Goal: Task Accomplishment & Management: Use online tool/utility

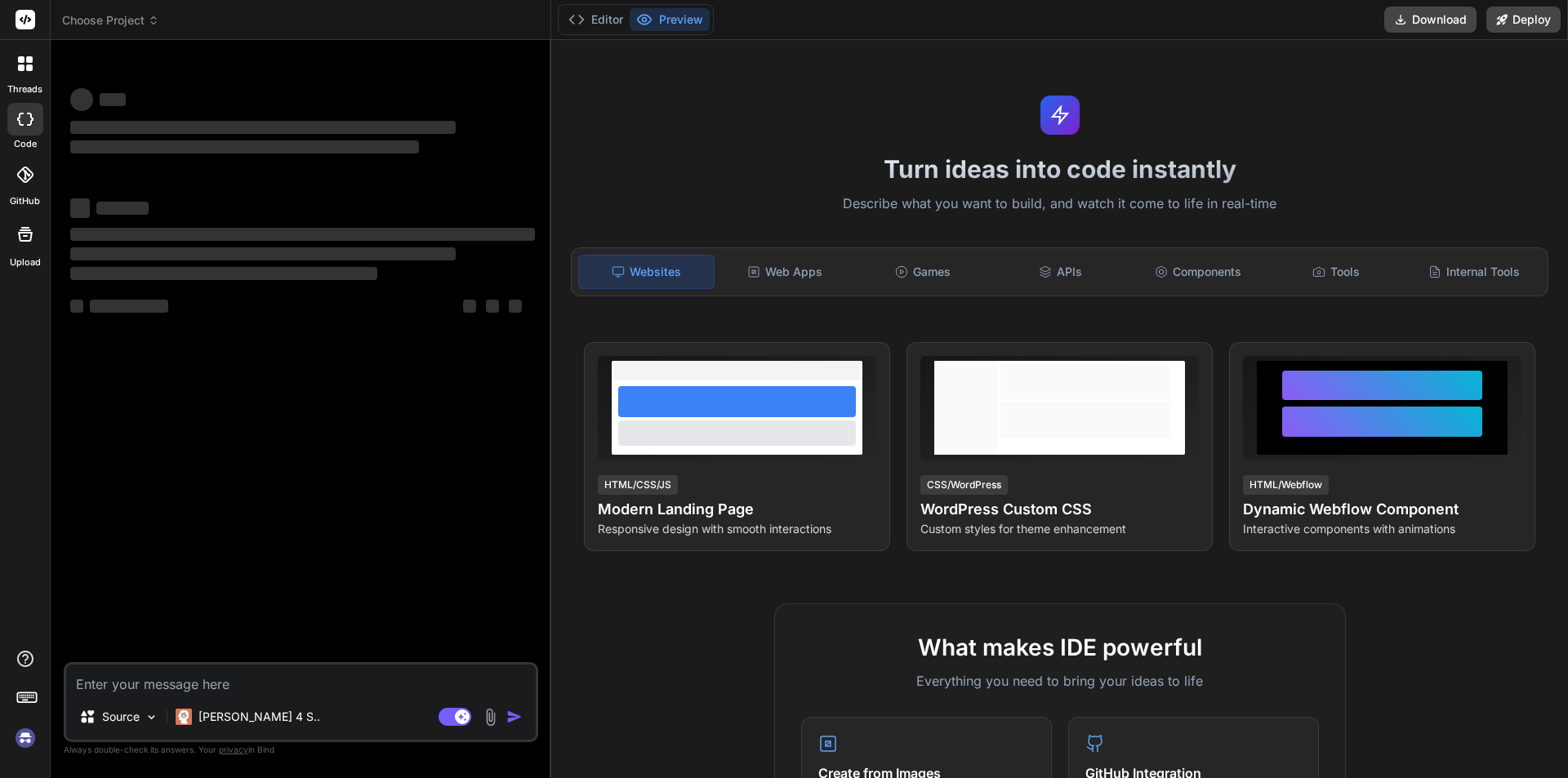
click at [25, 745] on img at bounding box center [25, 738] width 28 height 28
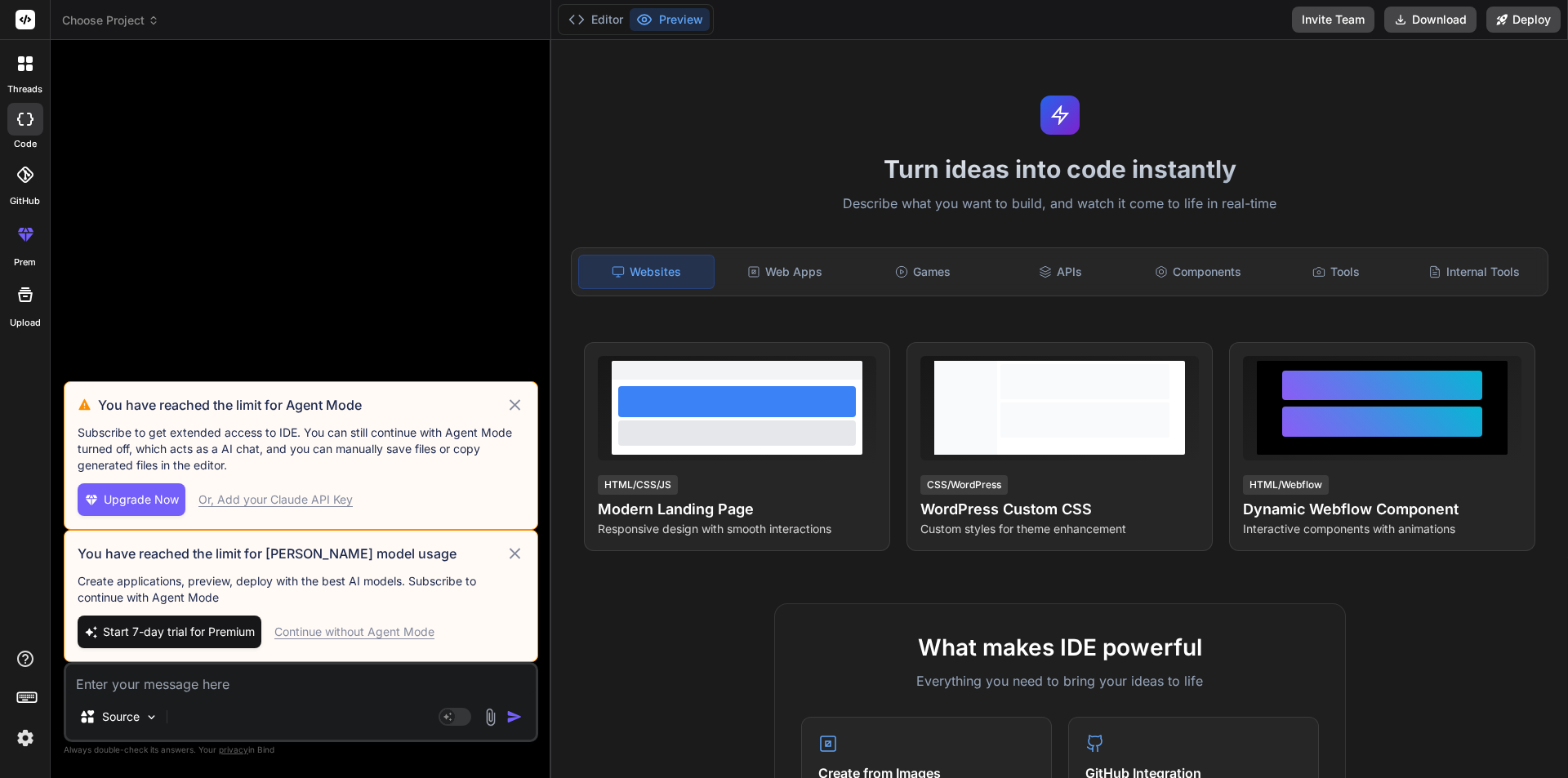
click at [156, 500] on span "Upgrade Now" at bounding box center [142, 500] width 75 height 16
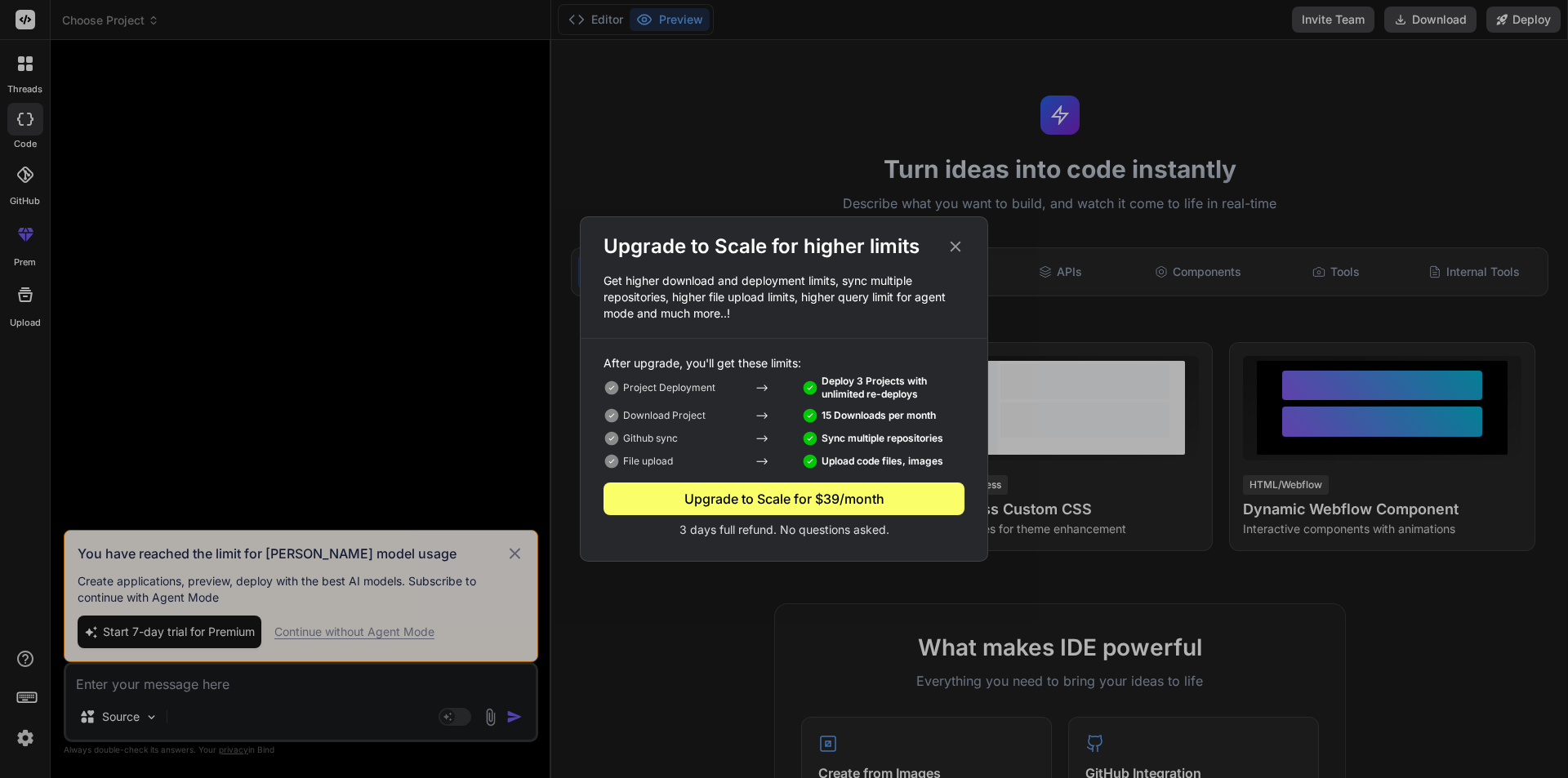
click at [953, 254] on icon at bounding box center [956, 247] width 18 height 18
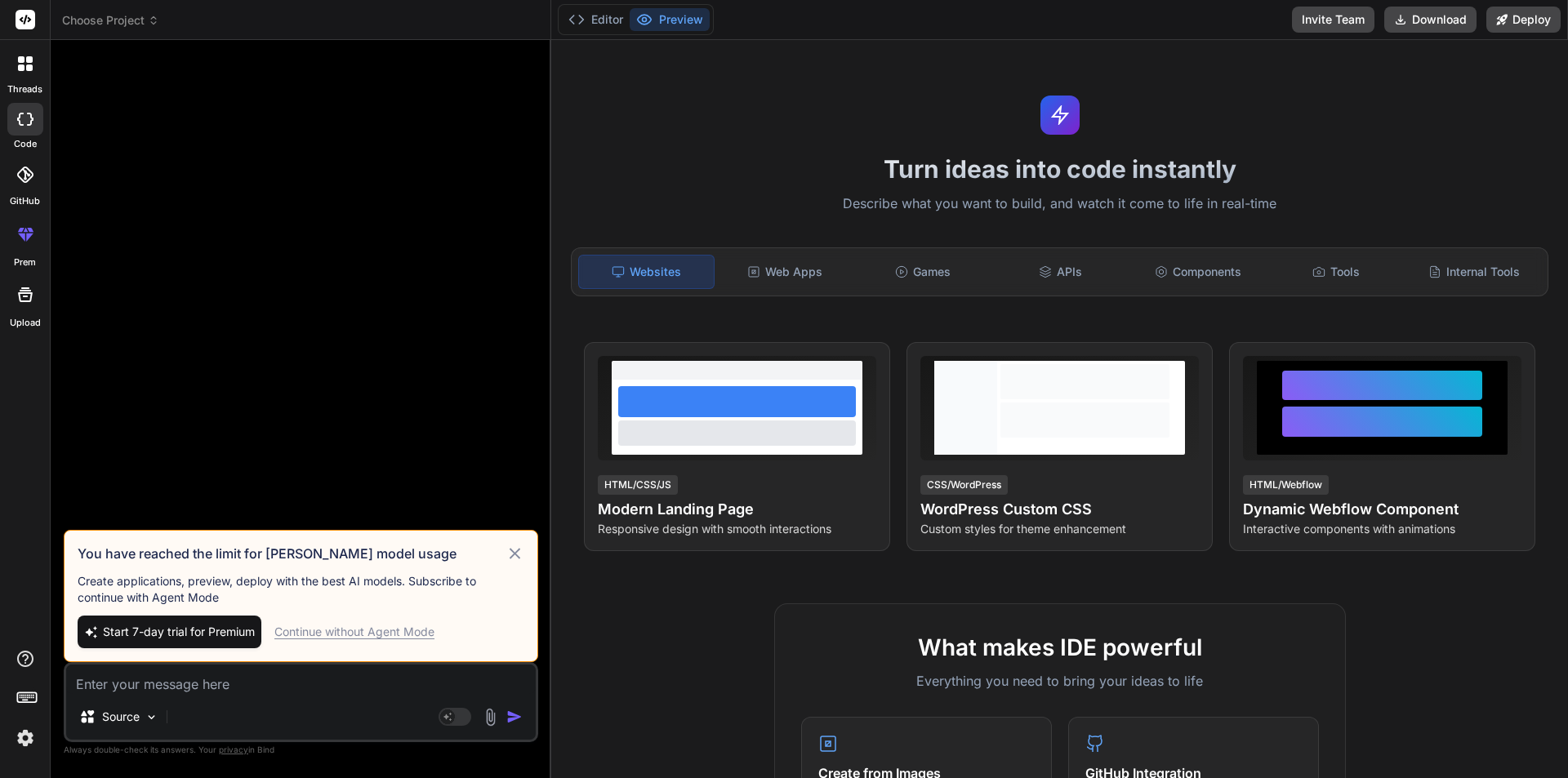
click at [517, 558] on icon at bounding box center [514, 554] width 19 height 20
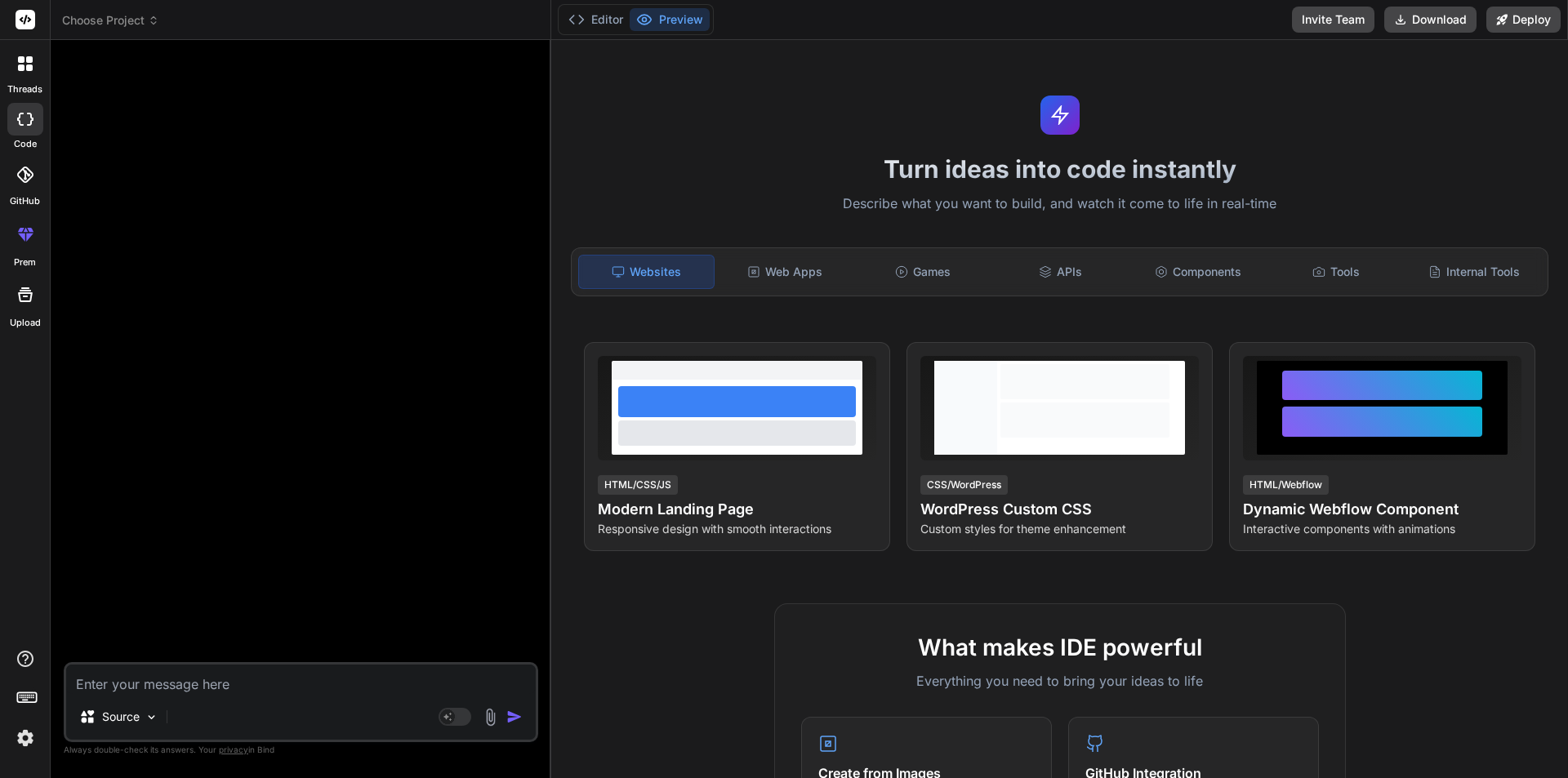
click at [293, 709] on div "Source" at bounding box center [300, 721] width 469 height 39
click at [149, 715] on img at bounding box center [151, 717] width 14 height 14
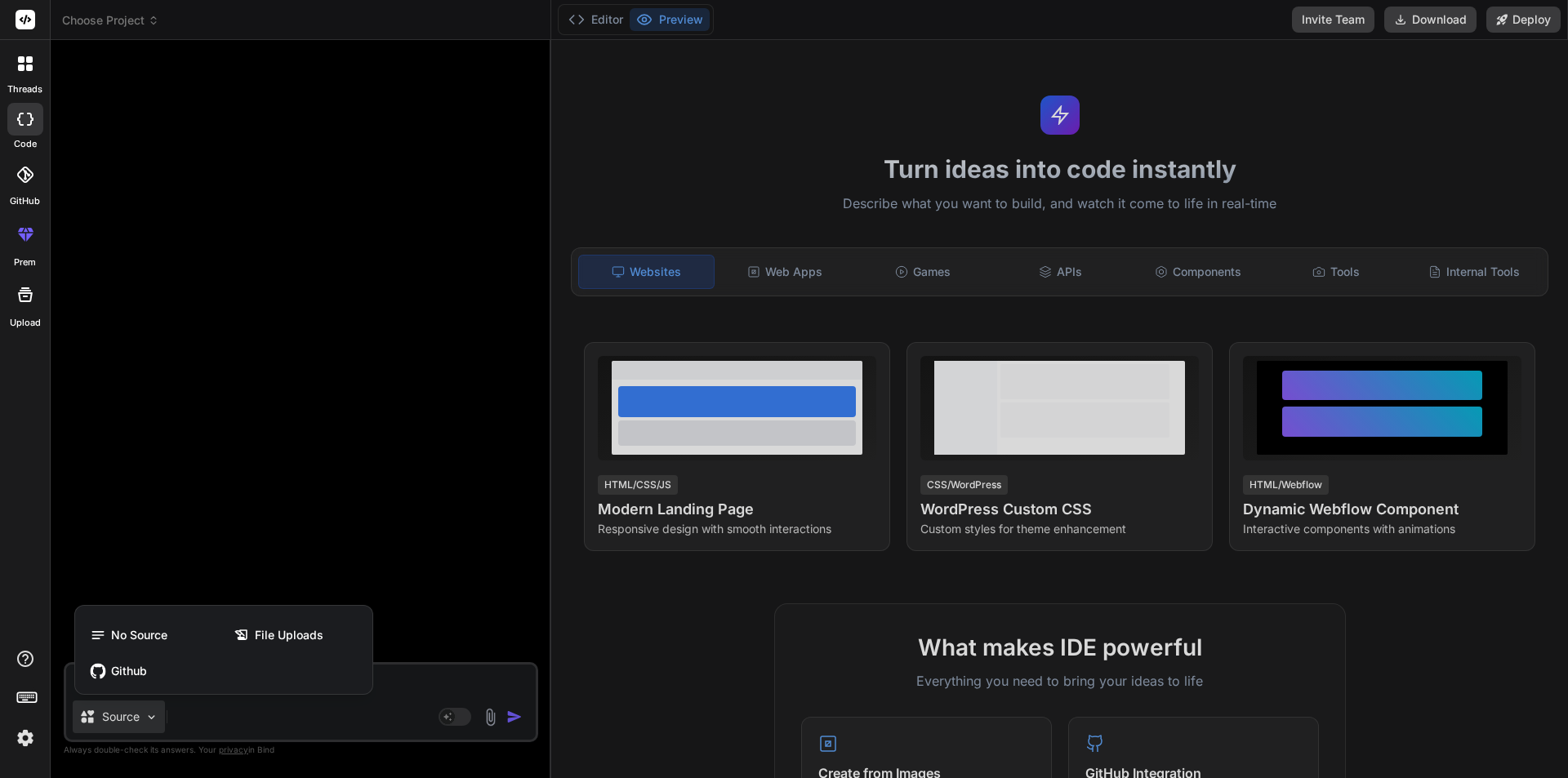
click at [416, 486] on div at bounding box center [784, 389] width 1568 height 778
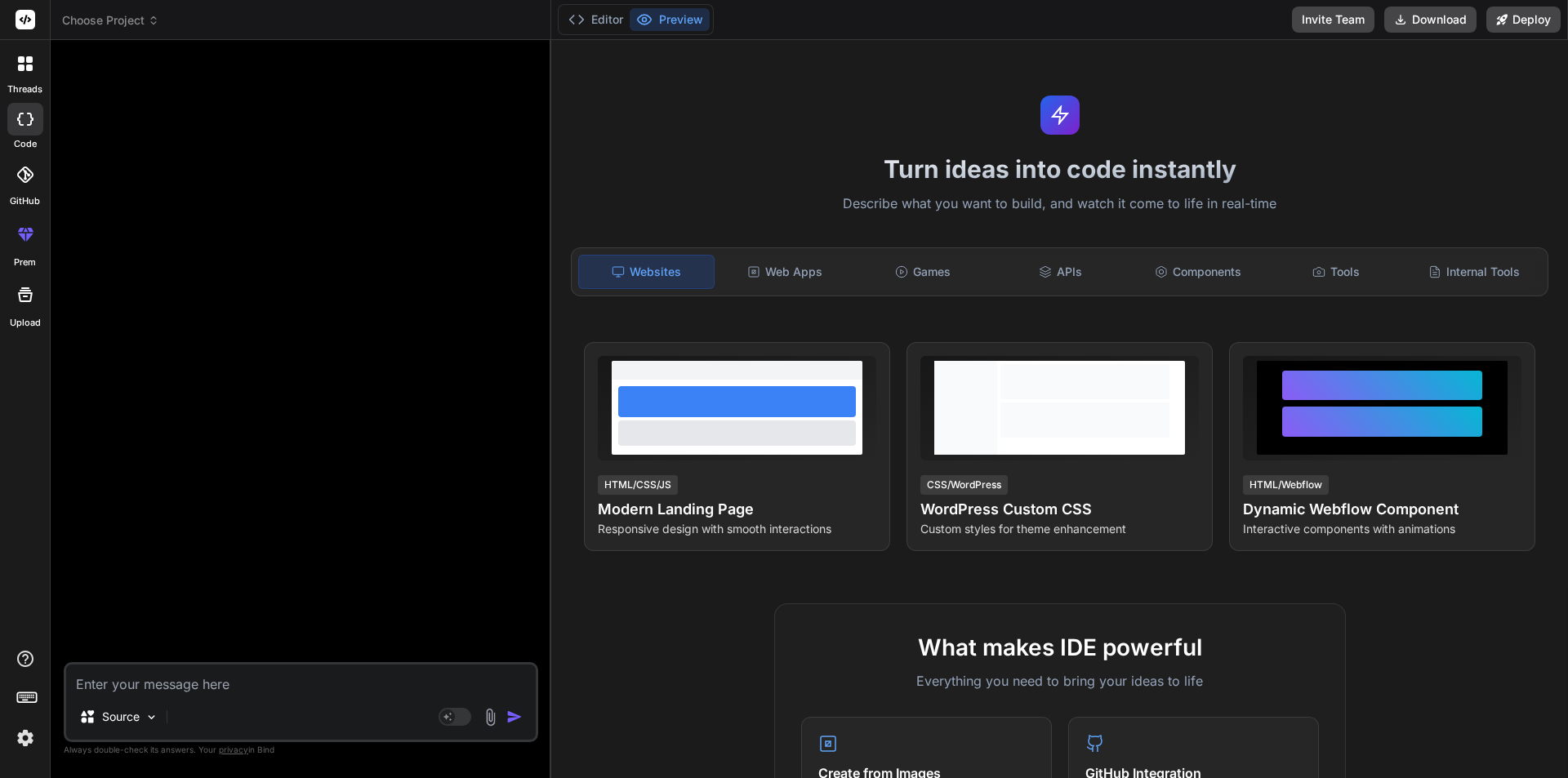
click at [15, 737] on img at bounding box center [25, 738] width 28 height 28
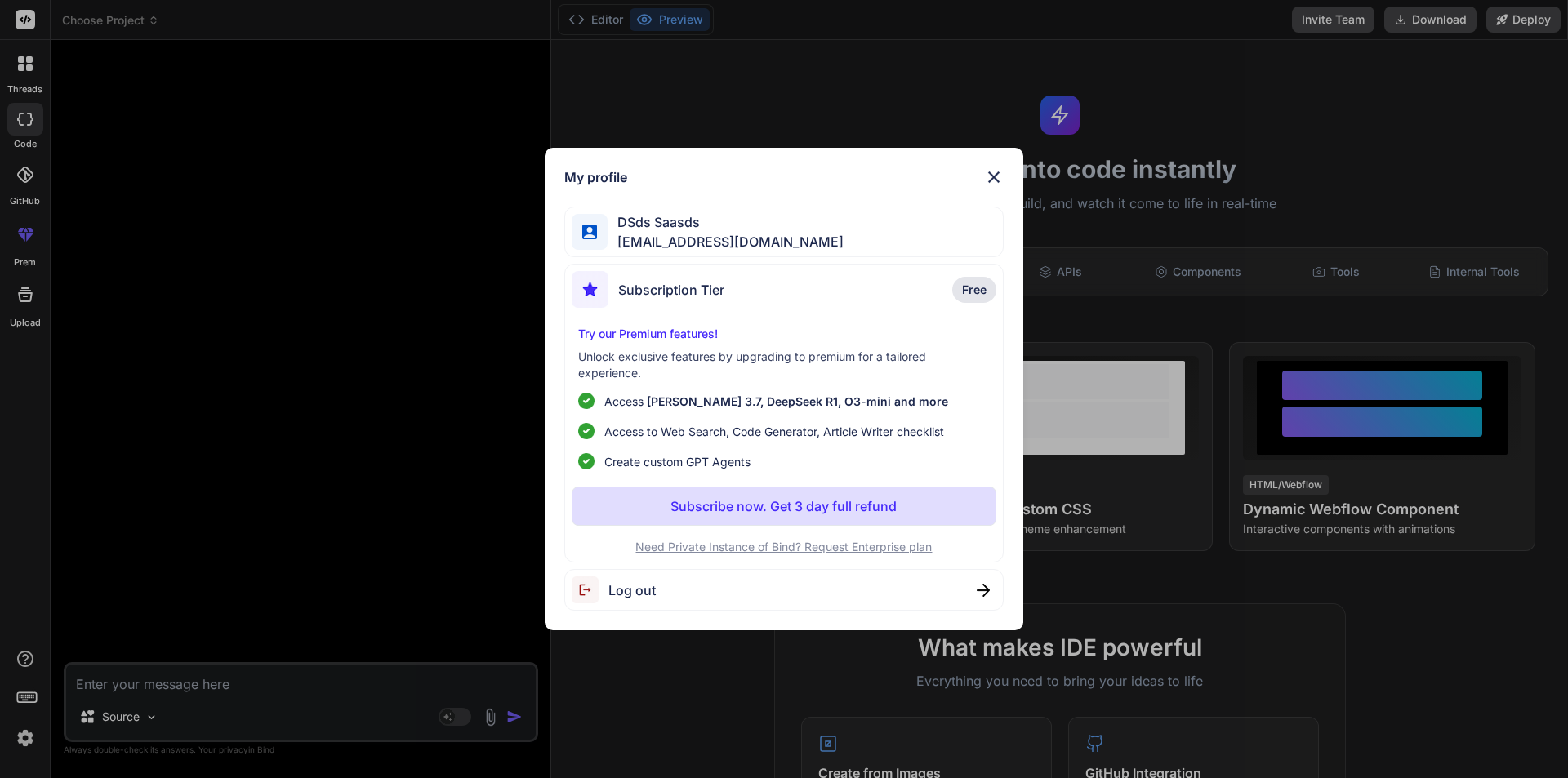
click at [630, 596] on span "Log out" at bounding box center [632, 590] width 47 height 20
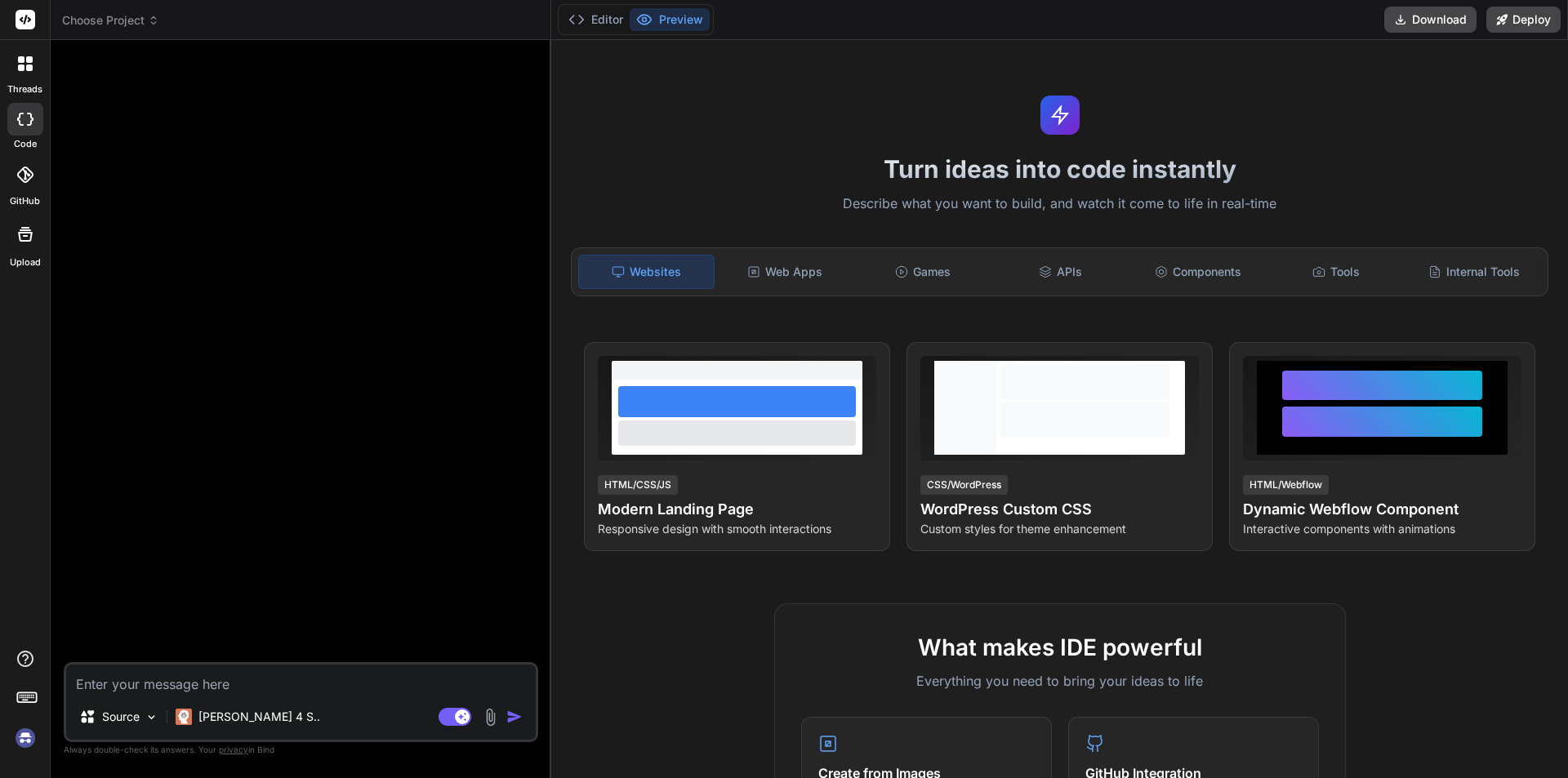
click at [29, 743] on img at bounding box center [25, 738] width 28 height 28
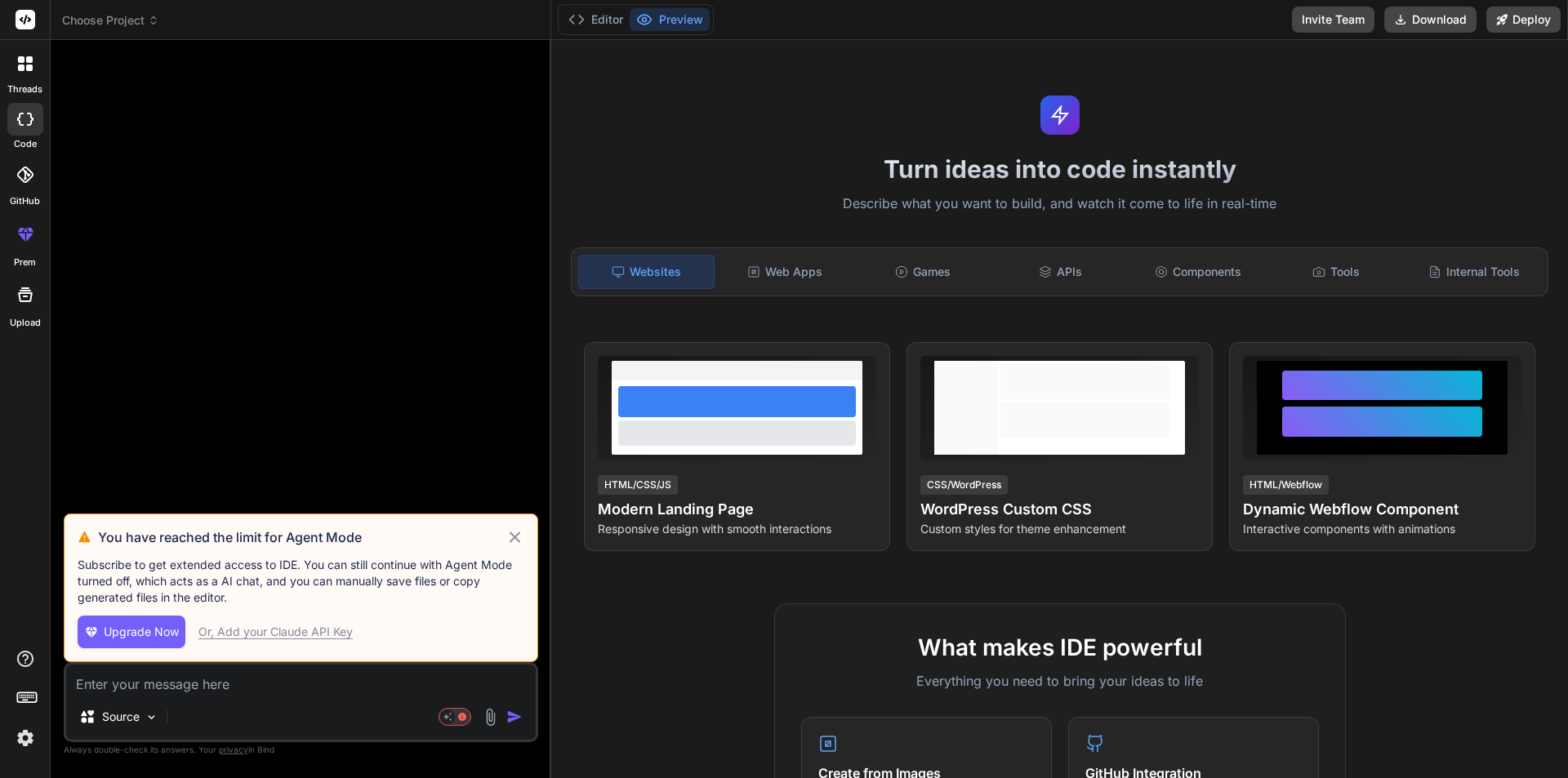
click at [517, 545] on icon at bounding box center [514, 537] width 19 height 20
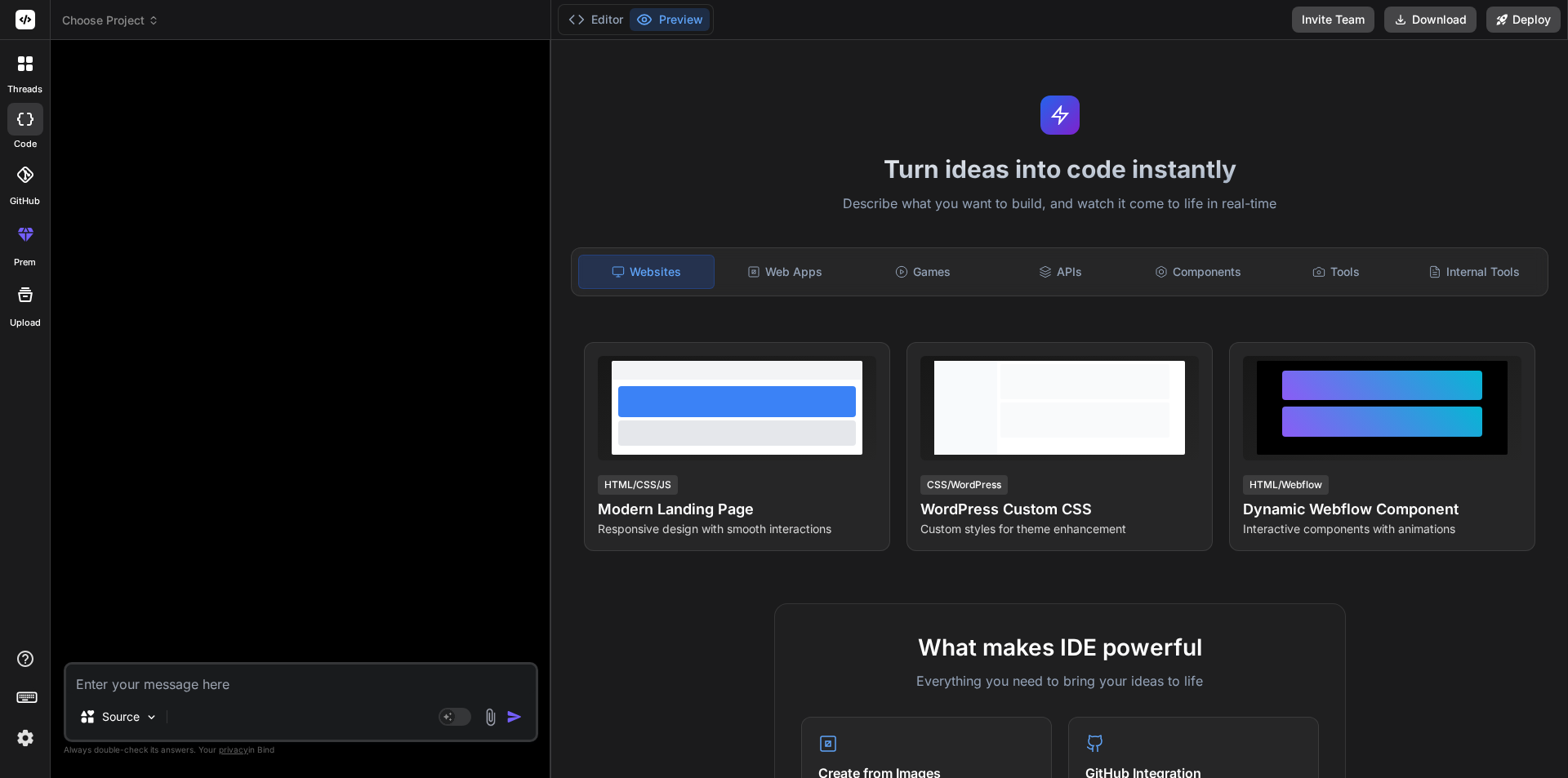
click at [23, 738] on img at bounding box center [25, 738] width 28 height 28
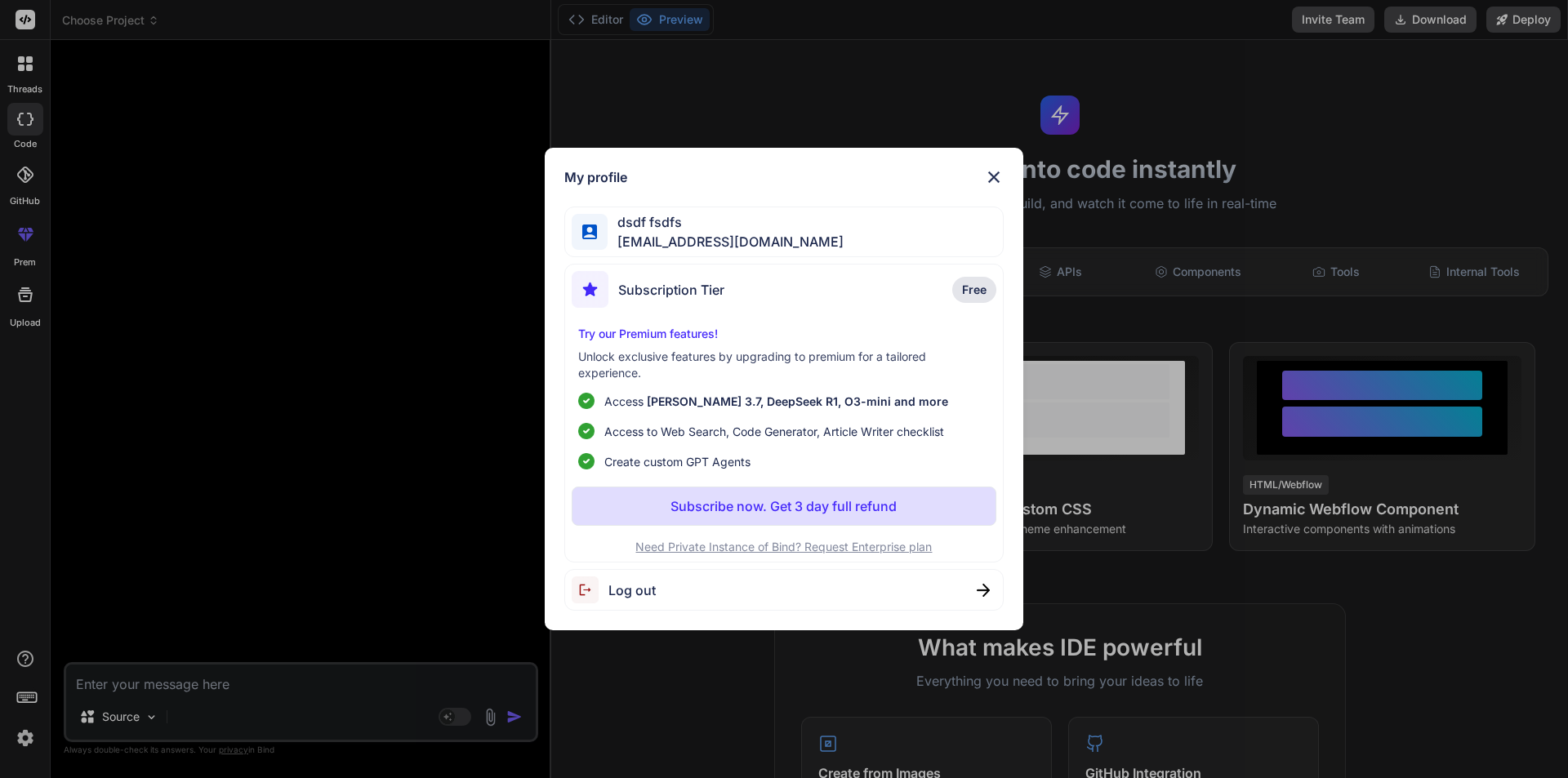
click at [970, 590] on div "Log out" at bounding box center [784, 590] width 440 height 42
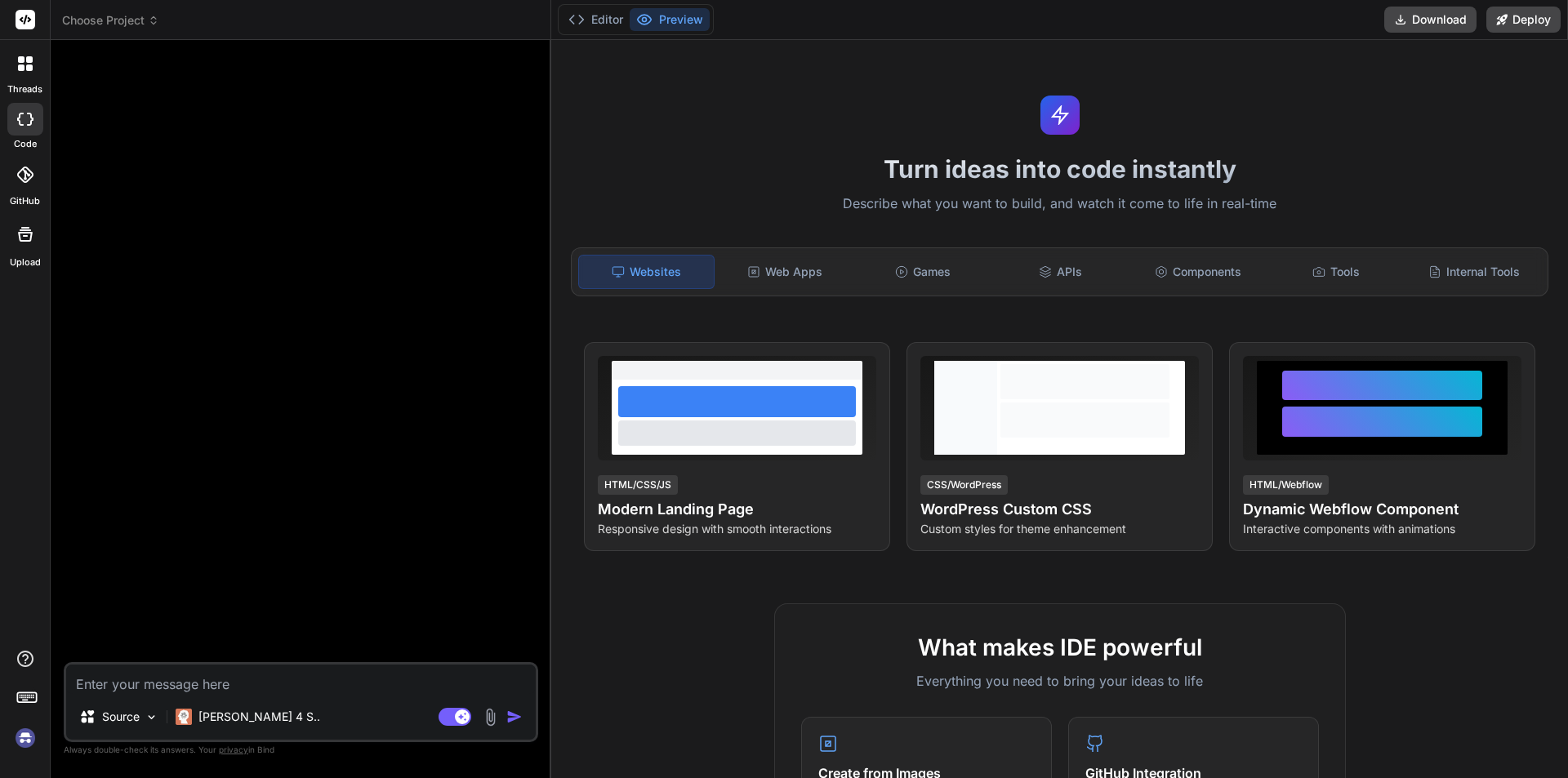
scroll to position [16, 0]
click at [31, 733] on img at bounding box center [25, 738] width 28 height 28
click at [210, 711] on p "Claude 4 S.." at bounding box center [259, 717] width 122 height 16
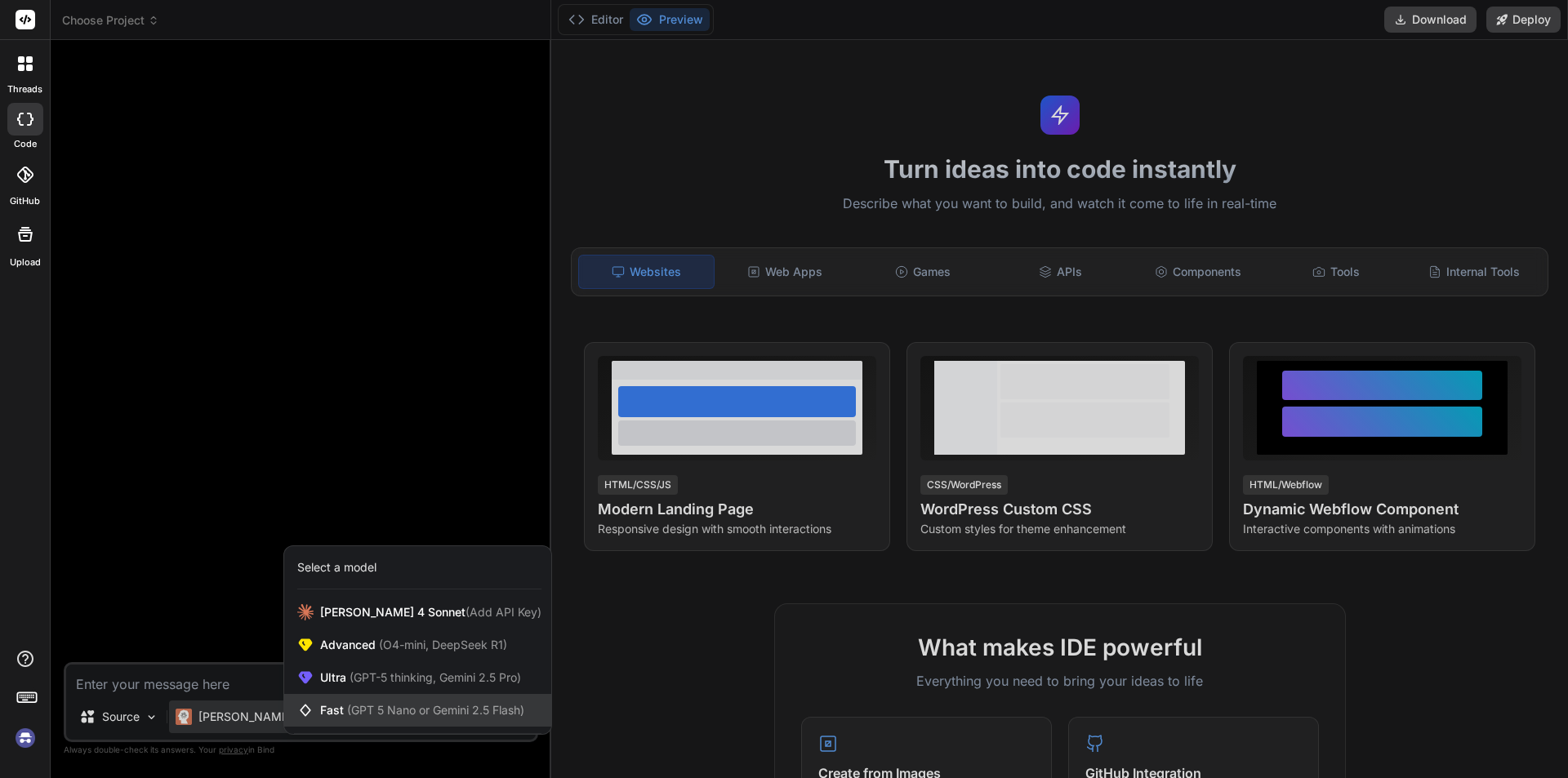
click at [306, 709] on icon at bounding box center [305, 711] width 16 height 16
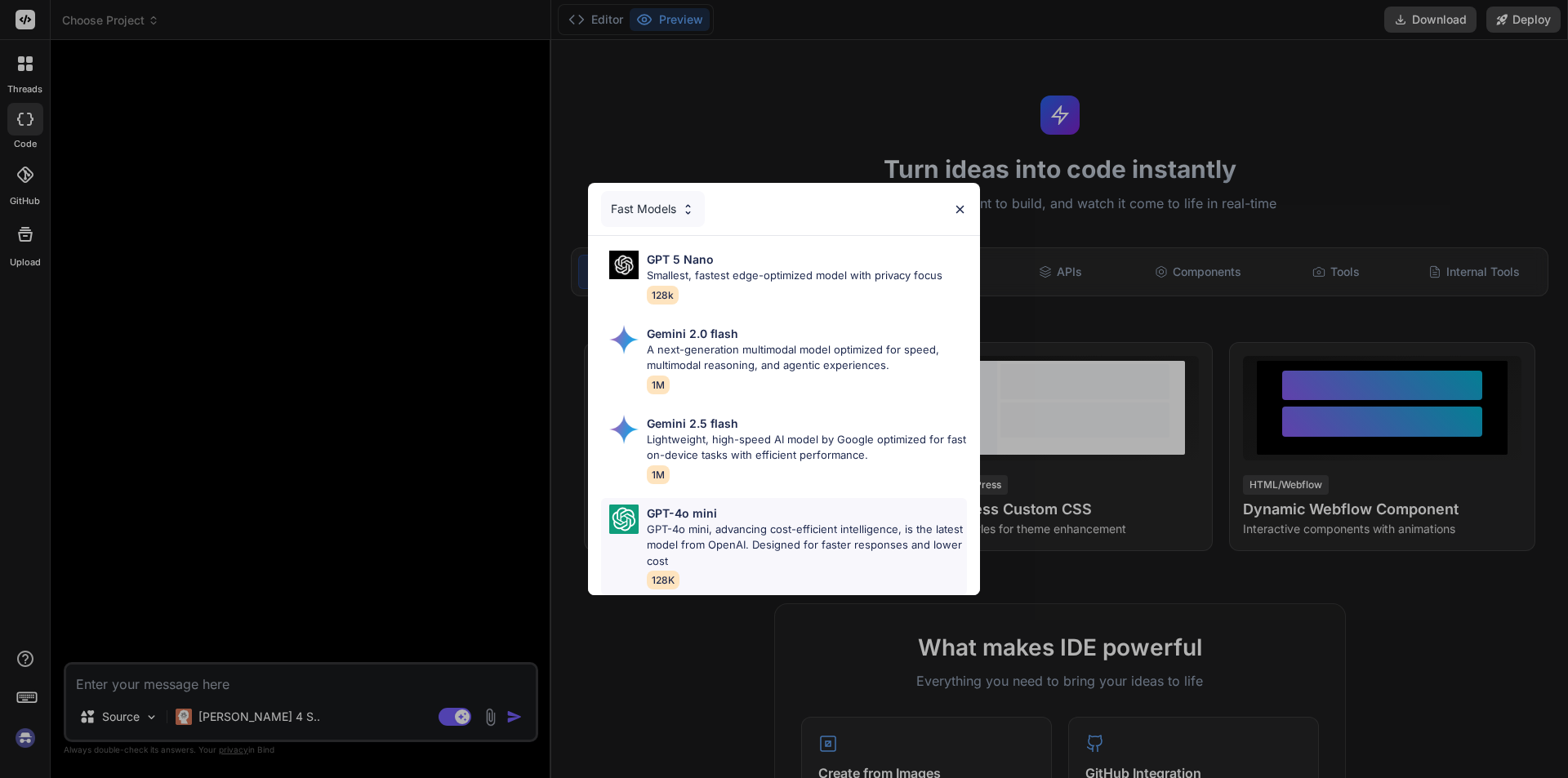
click at [680, 524] on p "GPT-4o mini, advancing cost-efficient intelligence, is the latest model from Op…" at bounding box center [807, 545] width 320 height 48
type textarea "x"
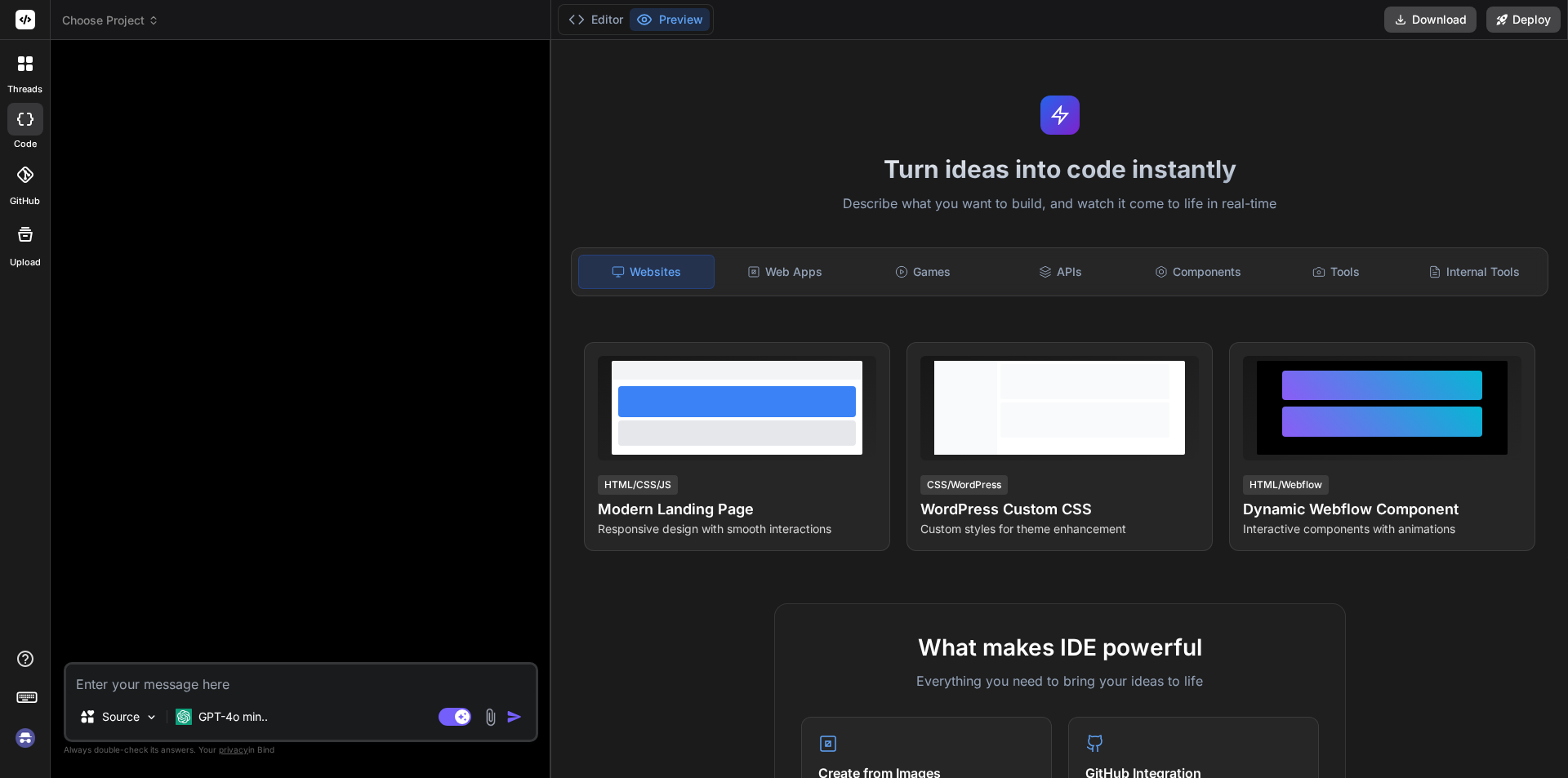
click at [265, 680] on textarea at bounding box center [300, 680] width 469 height 29
click at [270, 685] on textarea at bounding box center [300, 680] width 469 height 29
type textarea "h"
type textarea "x"
type textarea "hi"
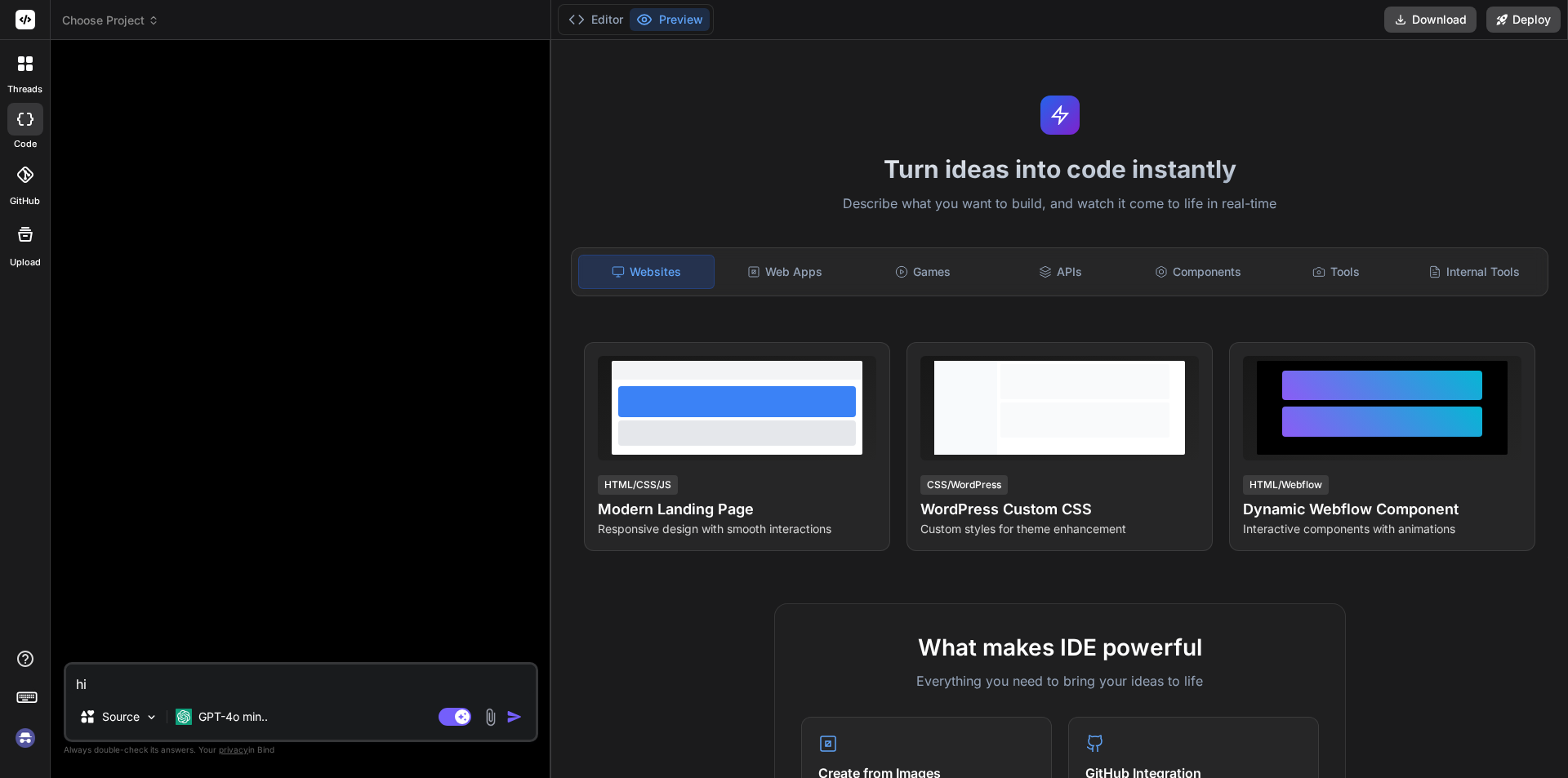
type textarea "x"
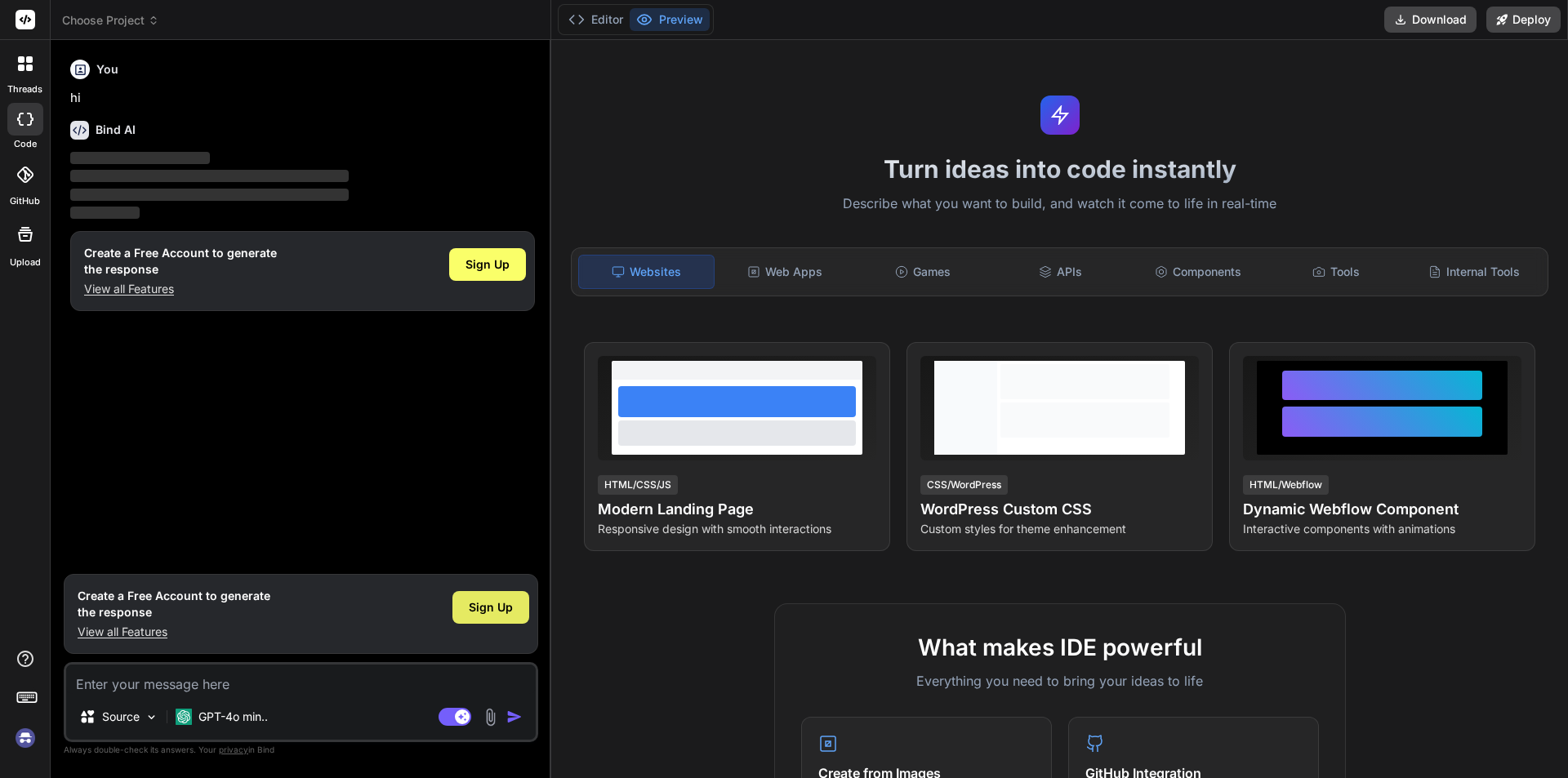
click at [483, 607] on span "Sign Up" at bounding box center [490, 608] width 44 height 16
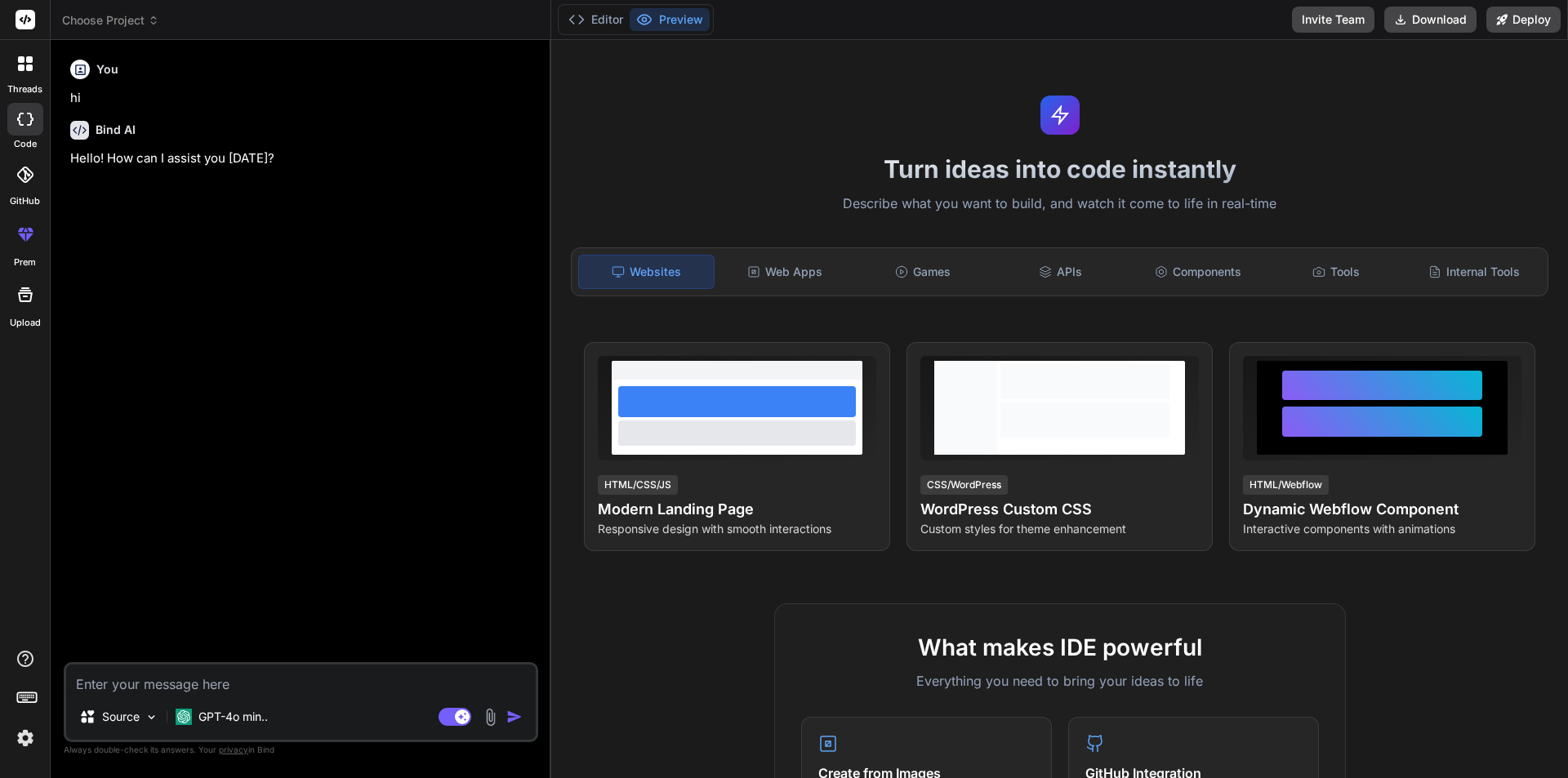
type textarea "x"
click at [282, 671] on textarea at bounding box center [300, 680] width 469 height 29
paste textarea "modelBuilder.Entity<Company>().HasData( new Company { Id = 1, Name = "Tech Solu…"
type textarea "modelBuilder.Entity<Company>().HasData( new Company { Id = 1, Name = "Tech Solu…"
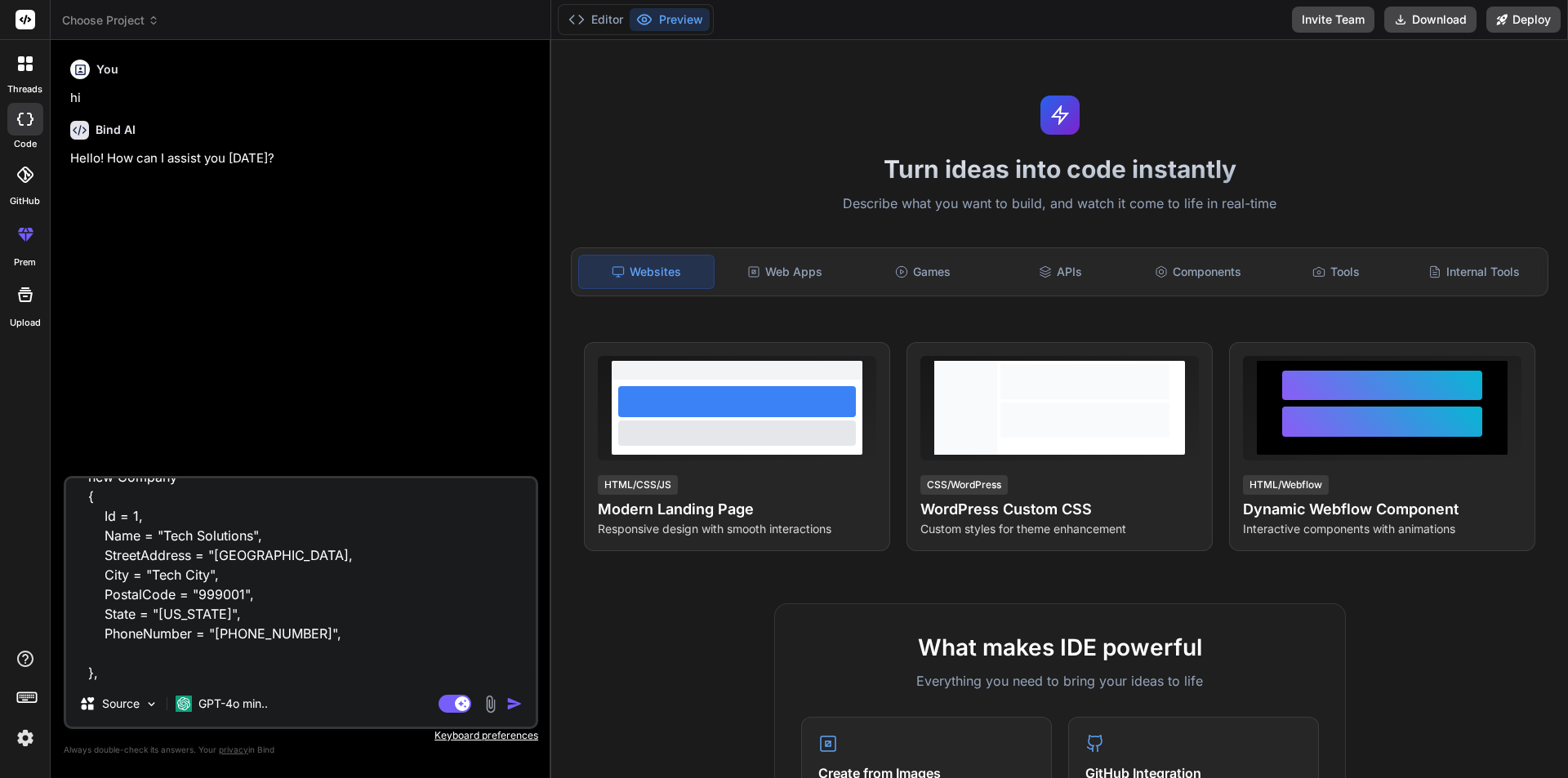
type textarea "x"
type textarea "modelBuilder.Entity<Company>().HasData( new Company { Id = 1, Name = "Tech Solu…"
type textarea "x"
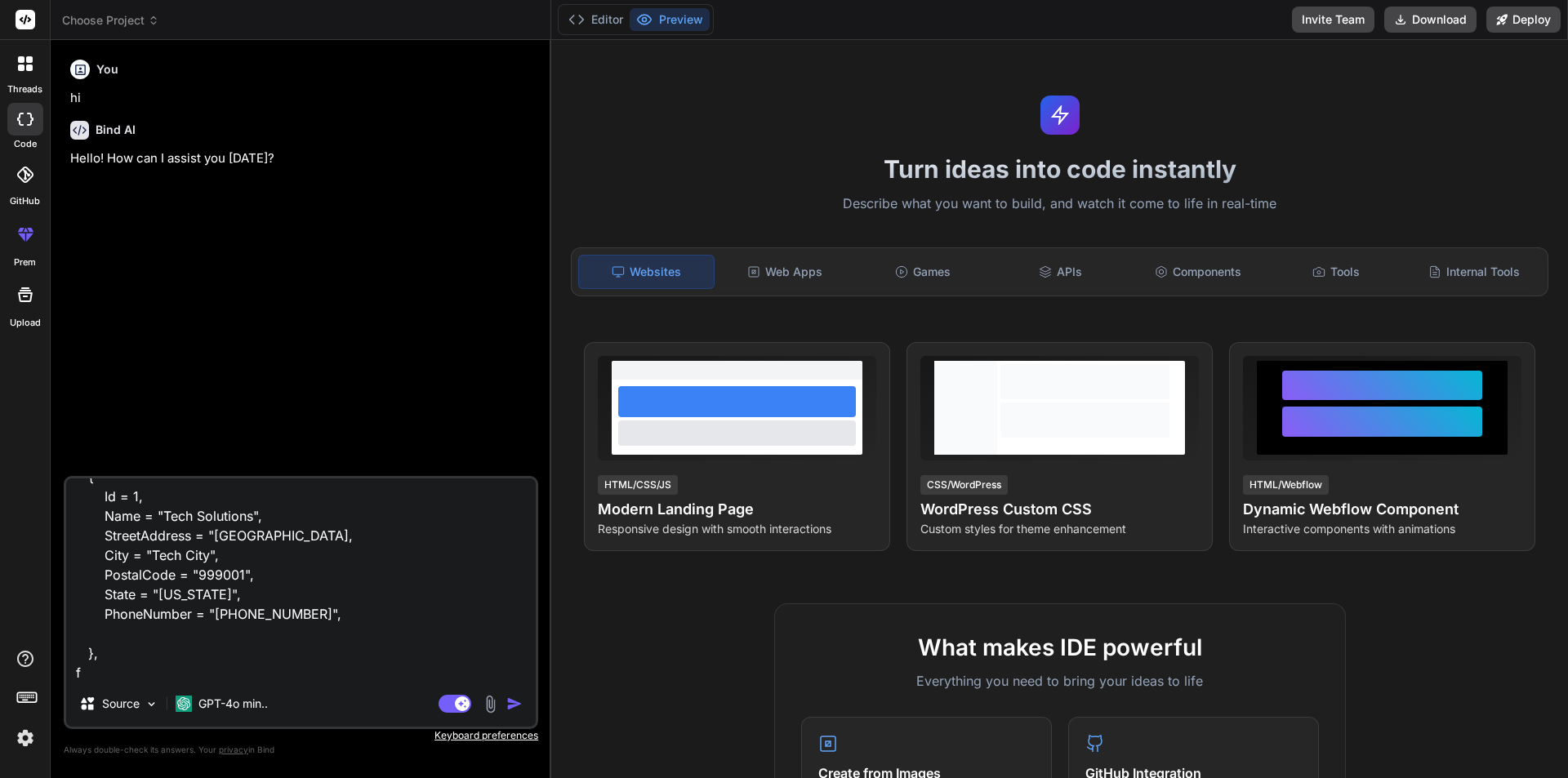
type textarea "modelBuilder.Entity<Company>().HasData( new Company { Id = 1, Name = "Tech Solu…"
type textarea "x"
type textarea "modelBuilder.Entity<Company>().HasData( new Company { Id = 1, Name = "Tech Solu…"
type textarea "x"
type textarea "modelBuilder.Entity<Company>().HasData( new Company { Id = 1, Name = "Tech Solu…"
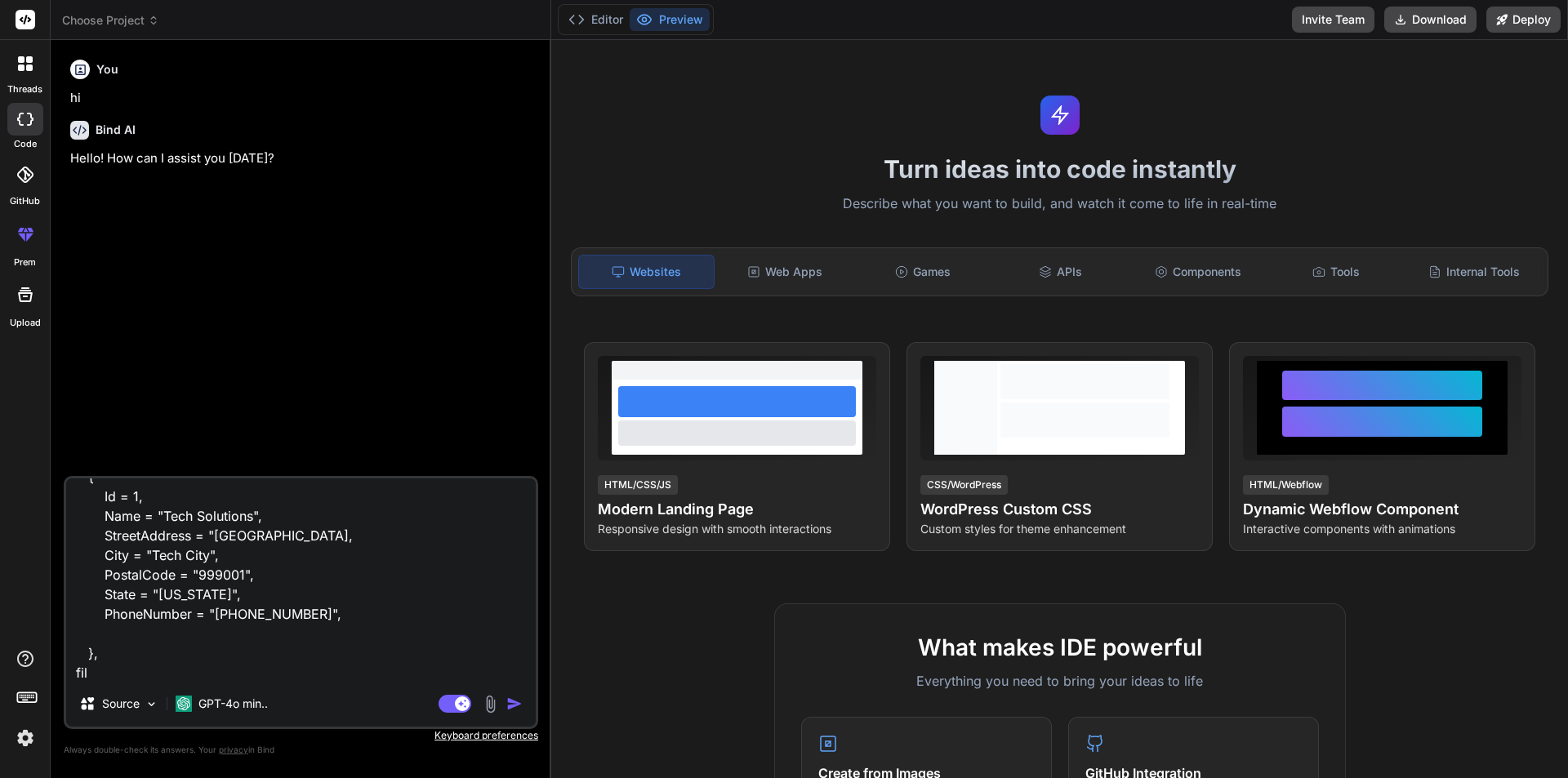
type textarea "x"
type textarea "modelBuilder.Entity<Company>().HasData( new Company { Id = 1, Name = "Tech Solu…"
type textarea "x"
type textarea "modelBuilder.Entity<Company>().HasData( new Company { Id = 1, Name = "Tech Solu…"
type textarea "x"
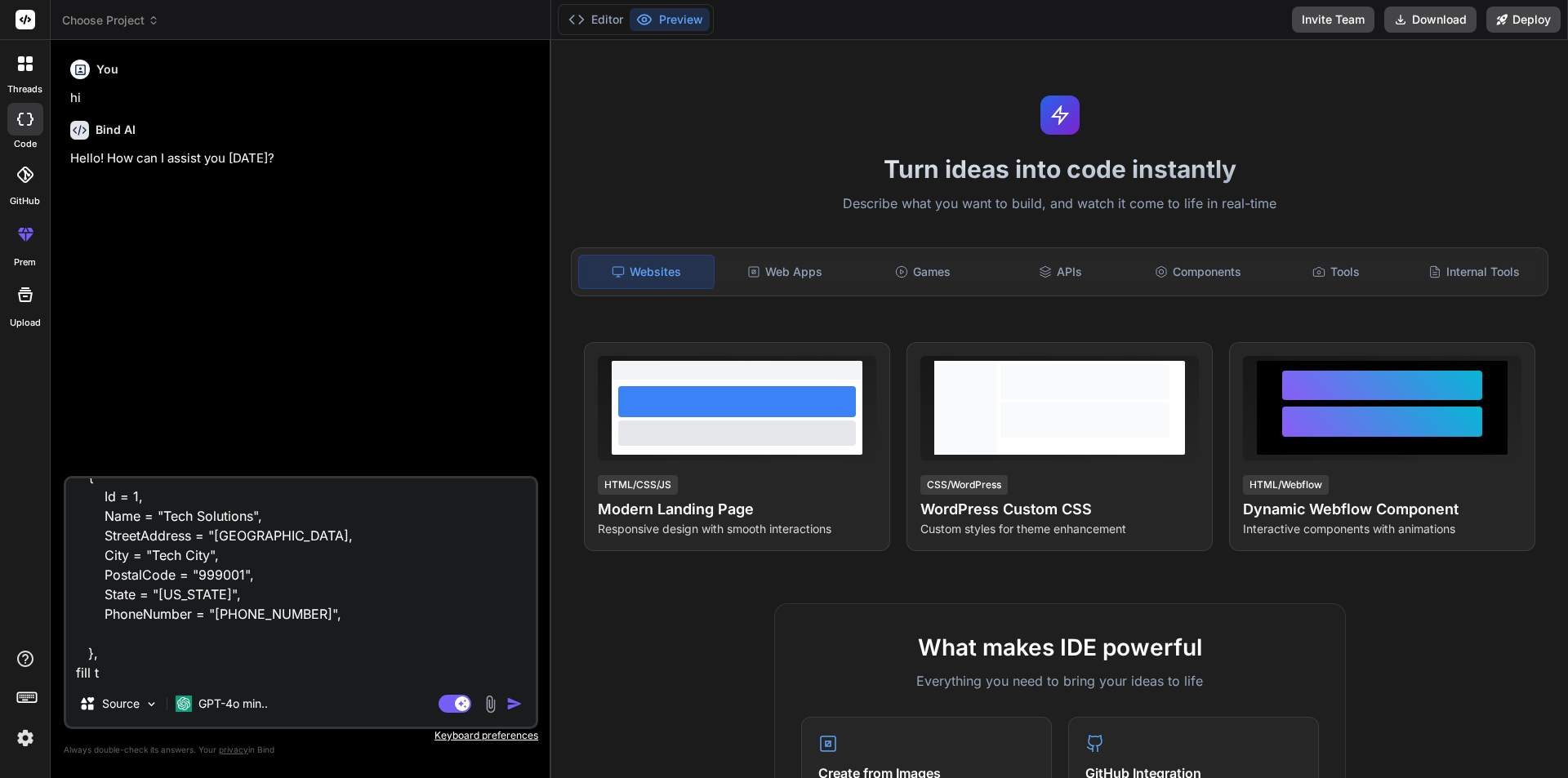
type textarea "modelBuilder.Entity<Company>().HasData( new Company { Id = 1, Name = "Tech Solu…"
type textarea "x"
type textarea "modelBuilder.Entity<Company>().HasData( new Company { Id = 1, Name = "Tech Solu…"
type textarea "x"
type textarea "modelBuilder.Entity<Company>().HasData( new Company { Id = 1, Name = "Tech Solu…"
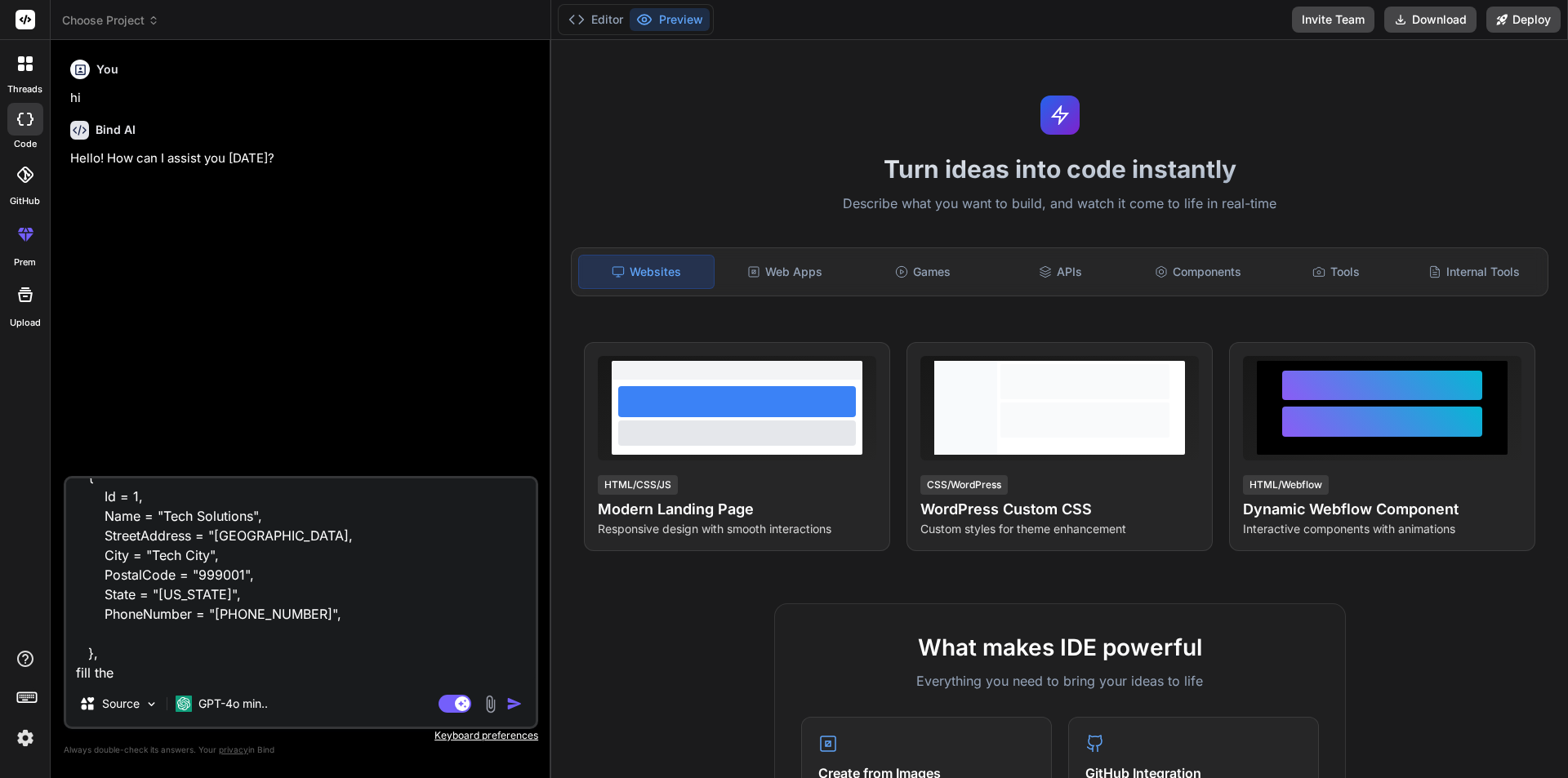
type textarea "x"
type textarea "modelBuilder.Entity<Company>().HasData( new Company { Id = 1, Name = "Tech Solu…"
type textarea "x"
type textarea "modelBuilder.Entity<Company>().HasData( new Company { Id = 1, Name = "Tech Solu…"
type textarea "x"
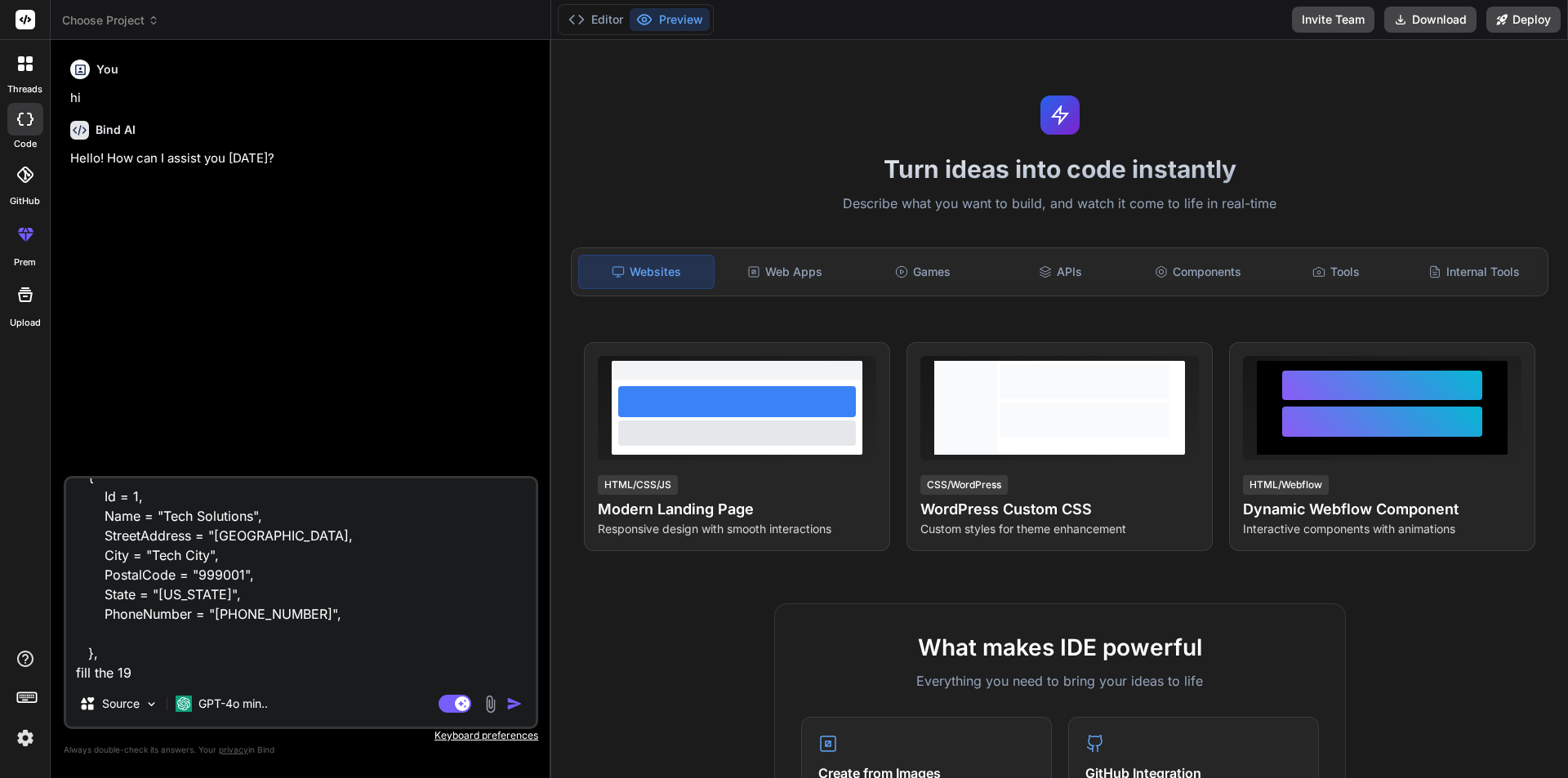
type textarea "modelBuilder.Entity<Company>().HasData( new Company { Id = 1, Name = "Tech Solu…"
type textarea "x"
type textarea "modelBuilder.Entity<Company>().HasData( new Company { Id = 1, Name = "Tech Solu…"
type textarea "x"
type textarea "modelBuilder.Entity<Company>().HasData( new Company { Id = 1, Name = "Tech Solu…"
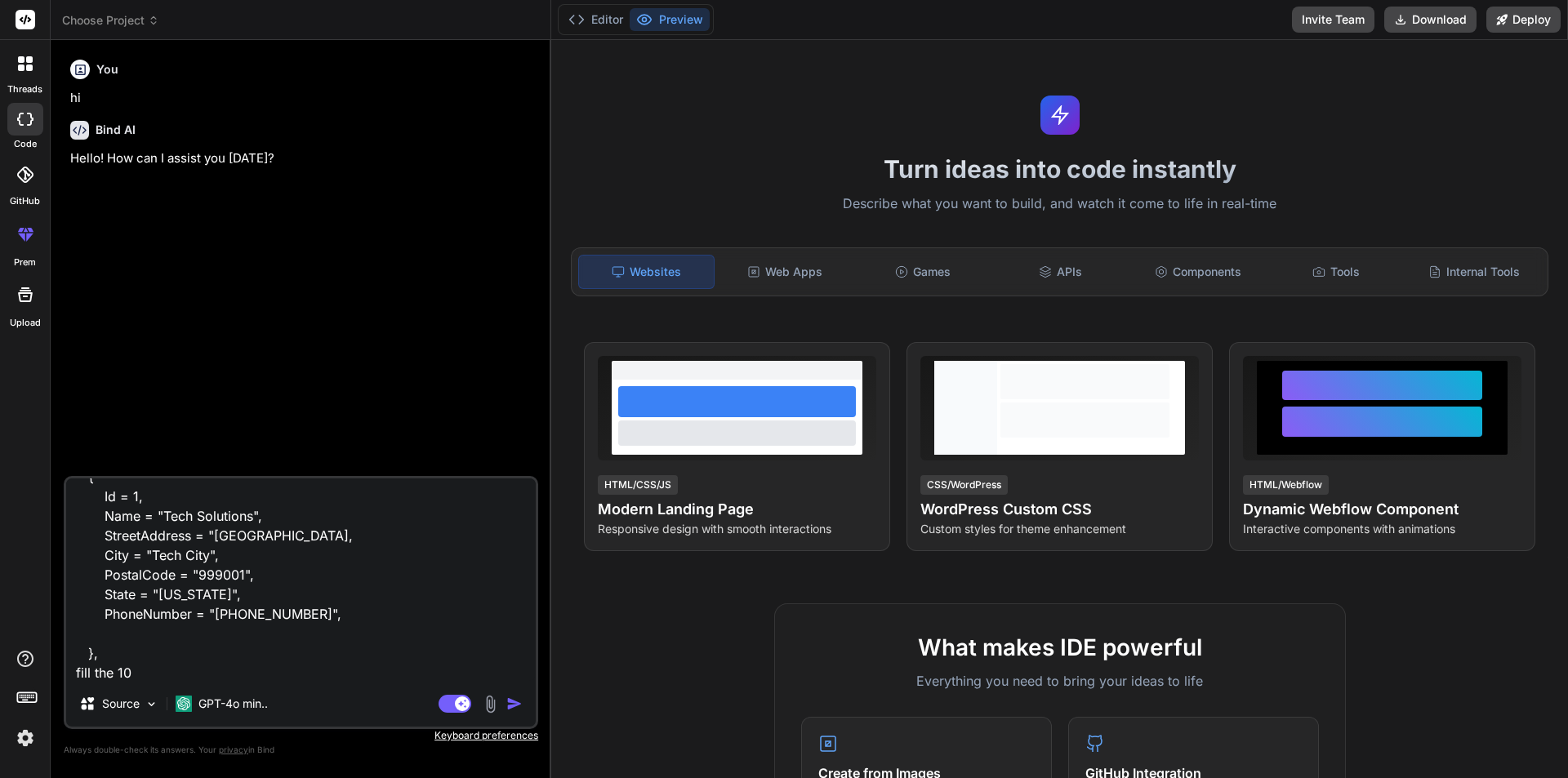
type textarea "x"
type textarea "modelBuilder.Entity<Company>().HasData( new Company { Id = 1, Name = "Tech Solu…"
type textarea "x"
type textarea "modelBuilder.Entity<Company>().HasData( new Company { Id = 1, Name = "Tech Solu…"
type textarea "x"
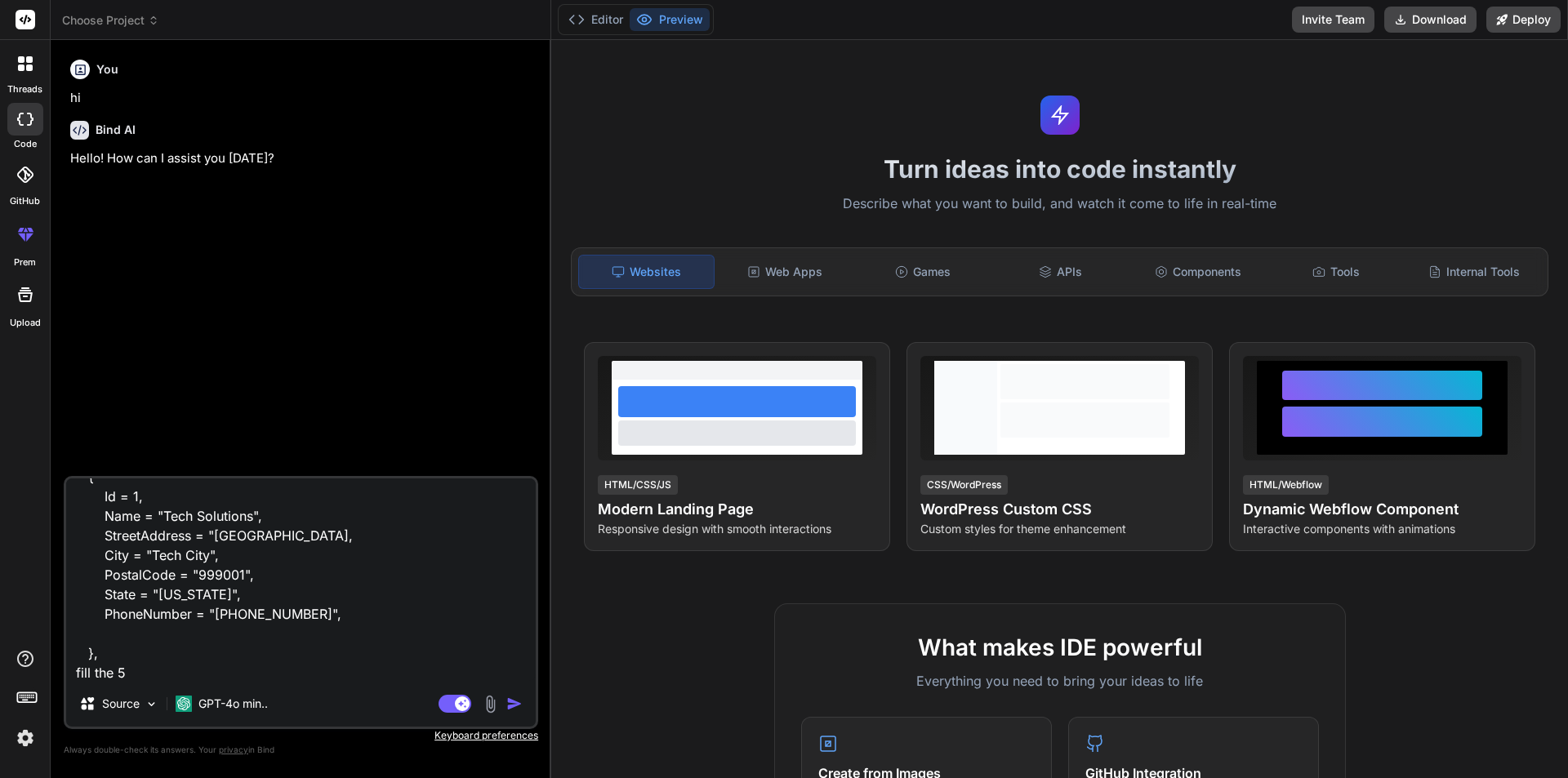
type textarea "modelBuilder.Entity<Company>().HasData( new Company { Id = 1, Name = "Tech Solu…"
type textarea "x"
type textarea "modelBuilder.Entity<Company>().HasData( new Company { Id = 1, Name = "Tech Solu…"
type textarea "x"
type textarea "modelBuilder.Entity<Company>().HasData( new Company { Id = 1, Name = "Tech Solu…"
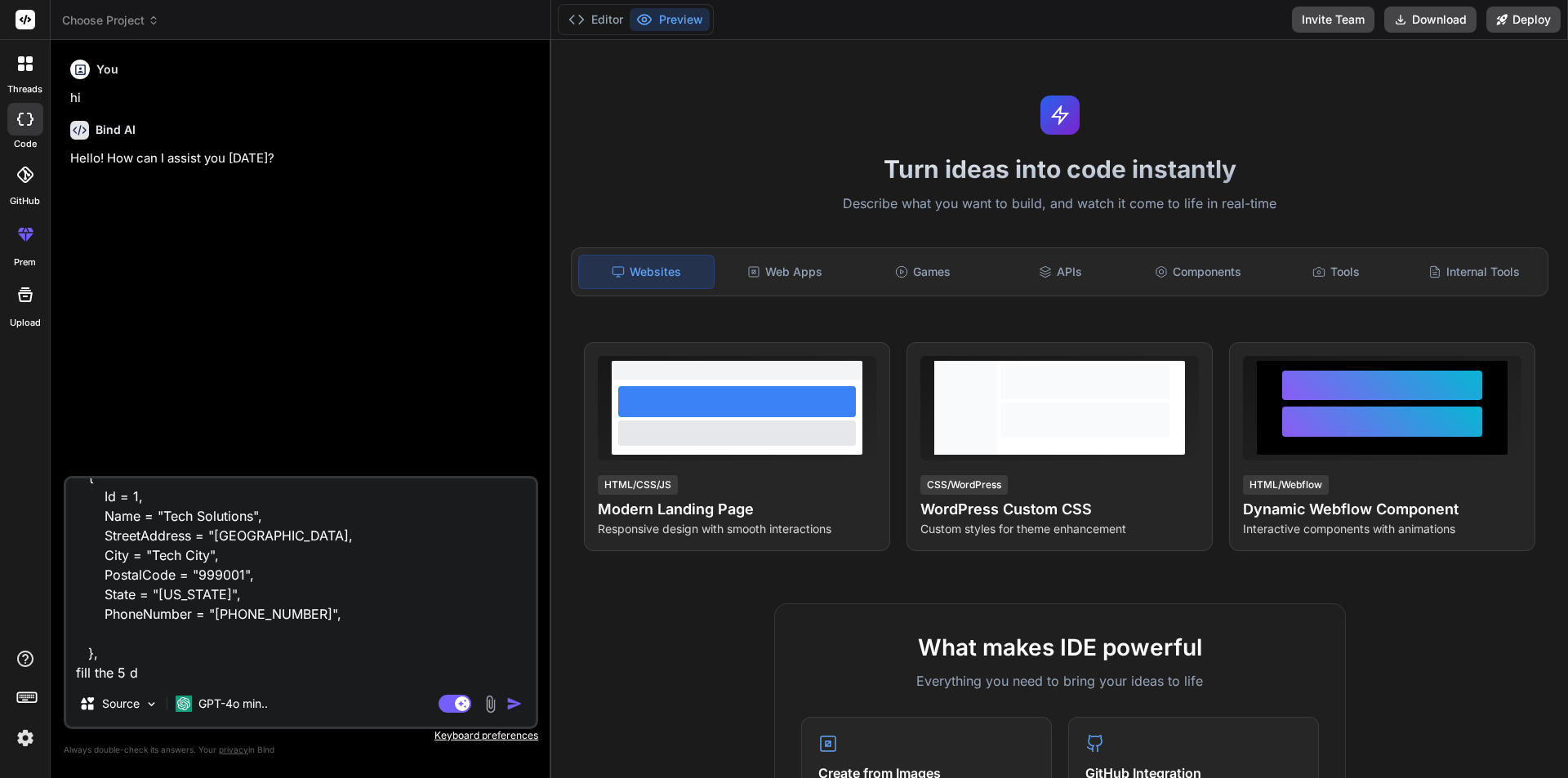
type textarea "x"
type textarea "modelBuilder.Entity<Company>().HasData( new Company { Id = 1, Name = "Tech Solu…"
type textarea "x"
type textarea "modelBuilder.Entity<Company>().HasData( new Company { Id = 1, Name = "Tech Solu…"
type textarea "x"
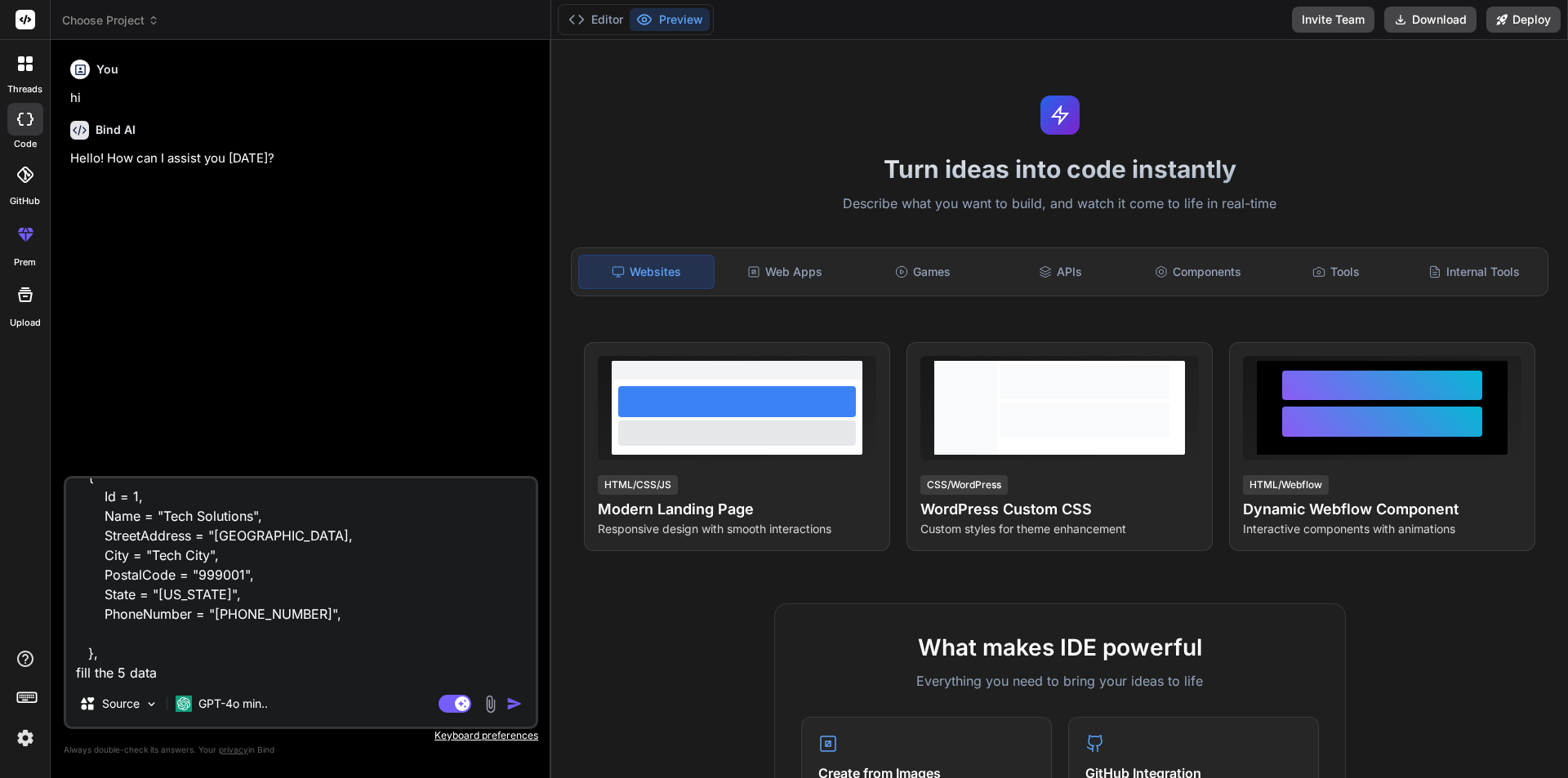
type textarea "modelBuilder.Entity<Company>().HasData( new Company { Id = 1, Name = "Tech Solu…"
type textarea "x"
type textarea "modelBuilder.Entity<Company>().HasData( new Company { Id = 1, Name = "Tech Solu…"
type textarea "x"
type textarea "modelBuilder.Entity<Company>().HasData( new Company { Id = 1, Name = "Tech Solu…"
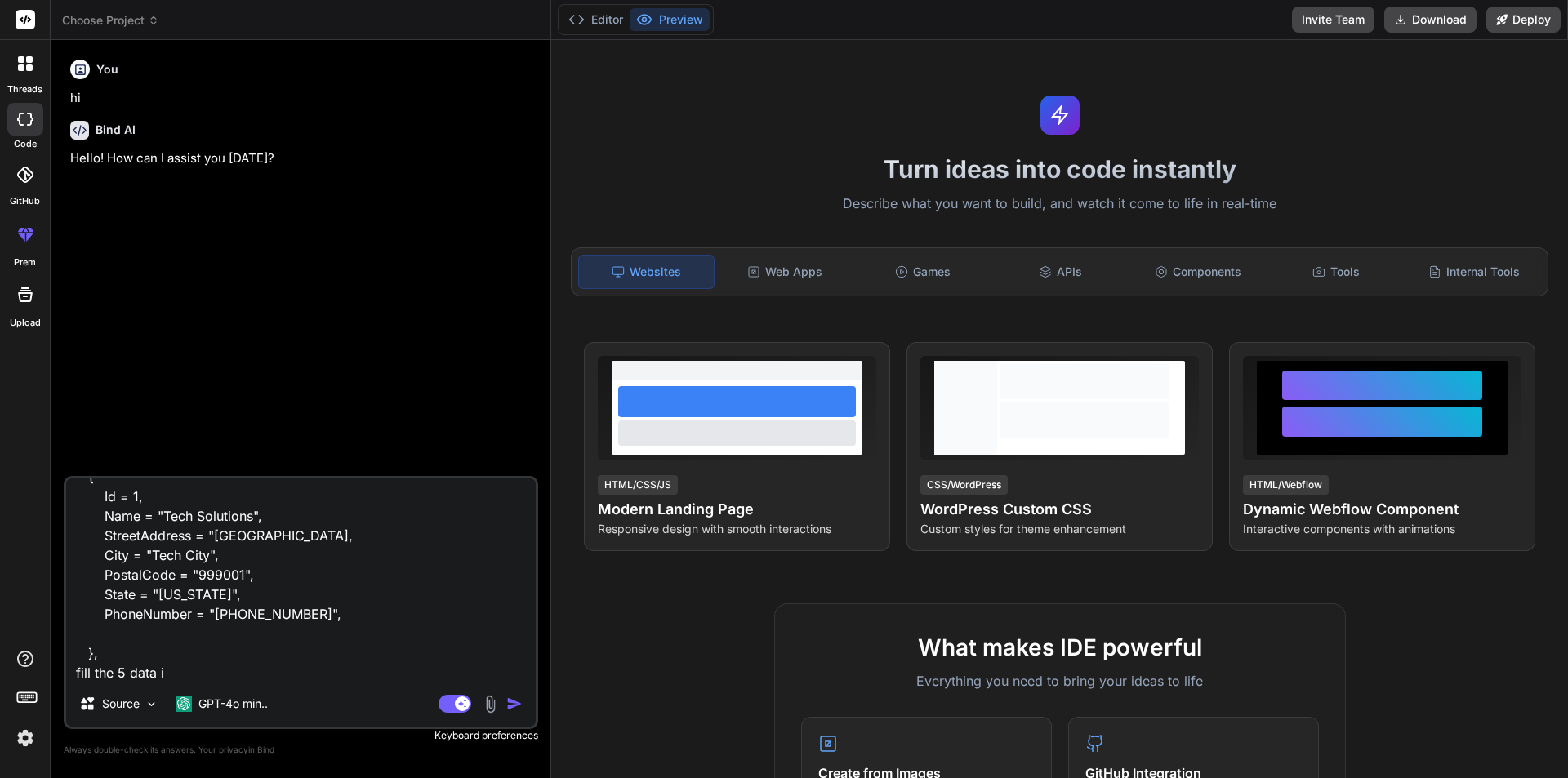
type textarea "x"
type textarea "modelBuilder.Entity<Company>().HasData( new Company { Id = 1, Name = "Tech Solu…"
type textarea "x"
type textarea "modelBuilder.Entity<Company>().HasData( new Company { Id = 1, Name = "Tech Solu…"
type textarea "x"
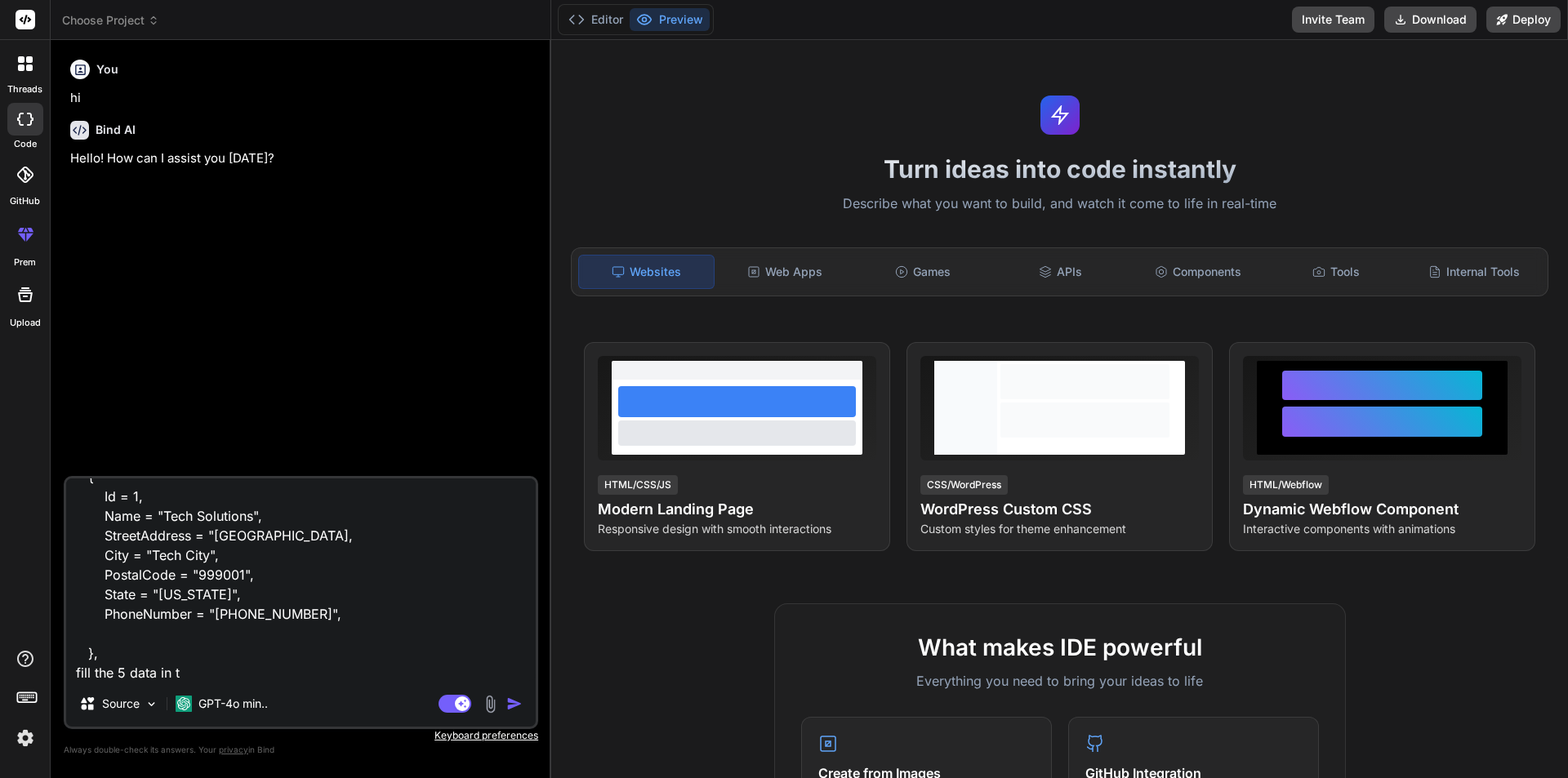
type textarea "modelBuilder.Entity<Company>().HasData( new Company { Id = 1, Name = "Tech Solu…"
type textarea "x"
type textarea "modelBuilder.Entity<Company>().HasData( new Company { Id = 1, Name = "Tech Solu…"
type textarea "x"
type textarea "modelBuilder.Entity<Company>().HasData( new Company { Id = 1, Name = "Tech Solu…"
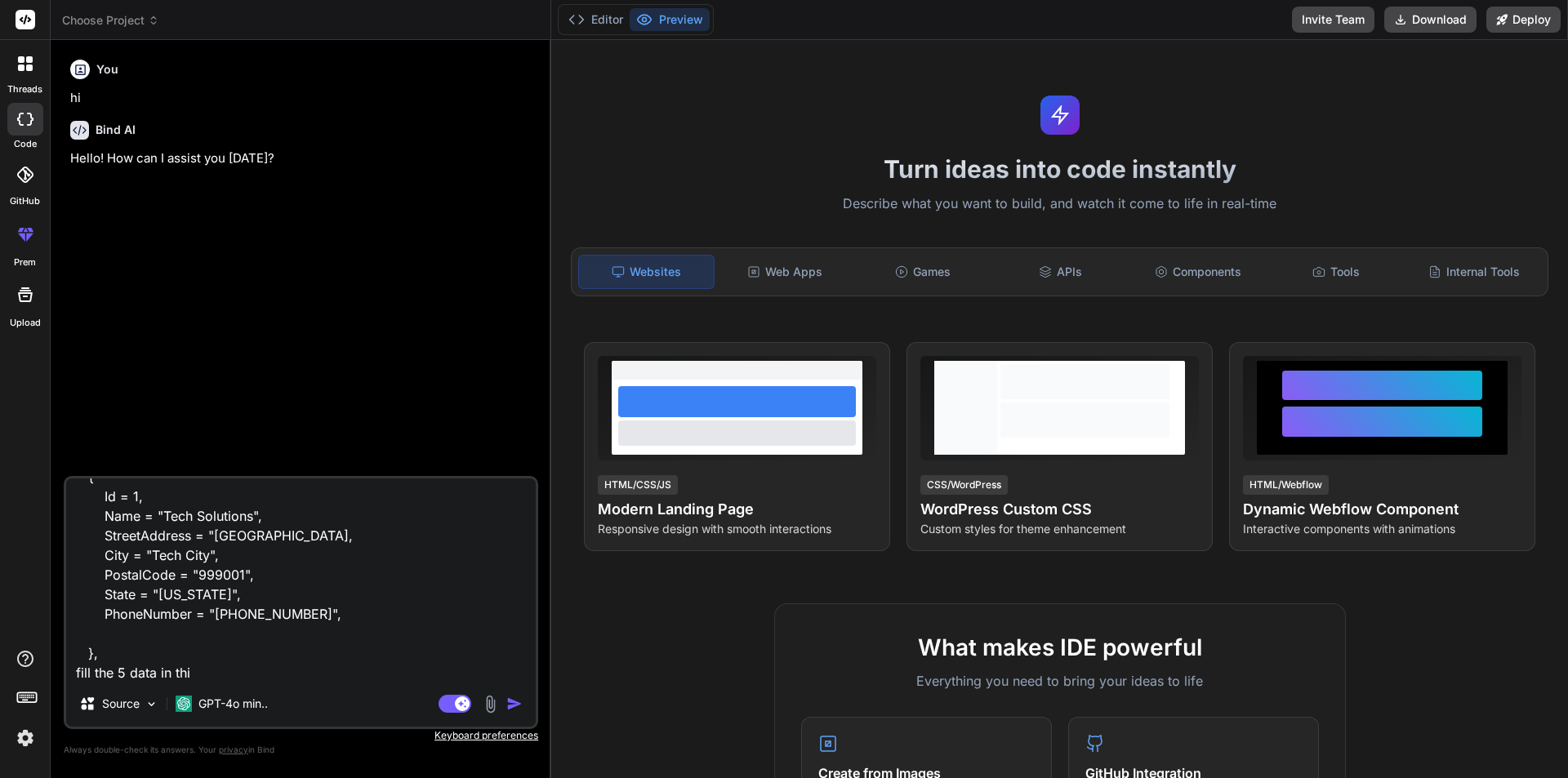
type textarea "x"
type textarea "modelBuilder.Entity<Company>().HasData( new Company { Id = 1, Name = "Tech Solu…"
type textarea "x"
type textarea "modelBuilder.Entity<Company>().HasData( new Company { Id = 1, Name = "Tech Solu…"
type textarea "x"
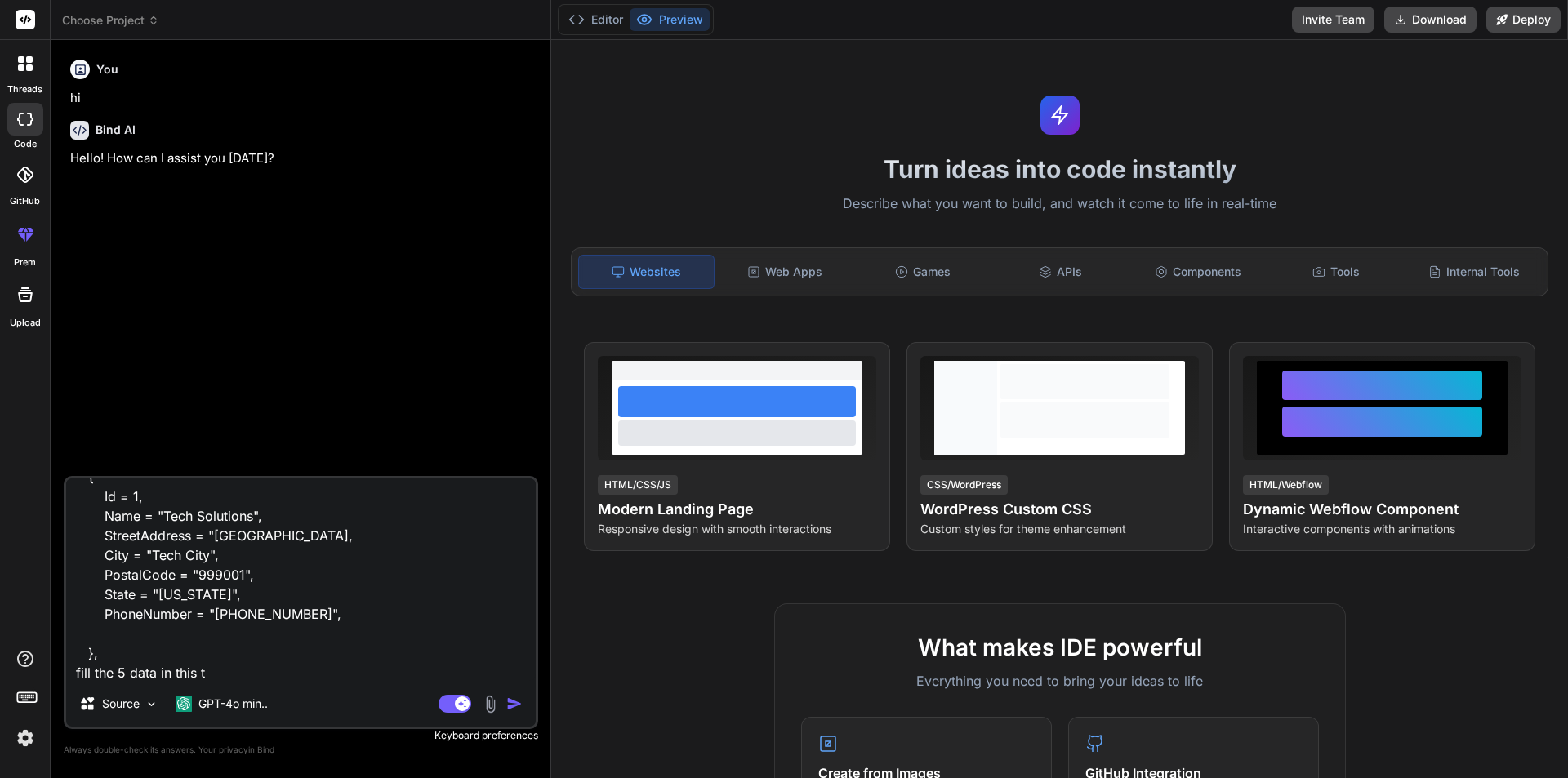
type textarea "modelBuilder.Entity<Company>().HasData( new Company { Id = 1, Name = "Tech Solu…"
type textarea "x"
type textarea "modelBuilder.Entity<Company>().HasData( new Company { Id = 1, Name = "Tech Solu…"
type textarea "x"
type textarea "modelBuilder.Entity<Company>().HasData( new Company { Id = 1, Name = "Tech Solu…"
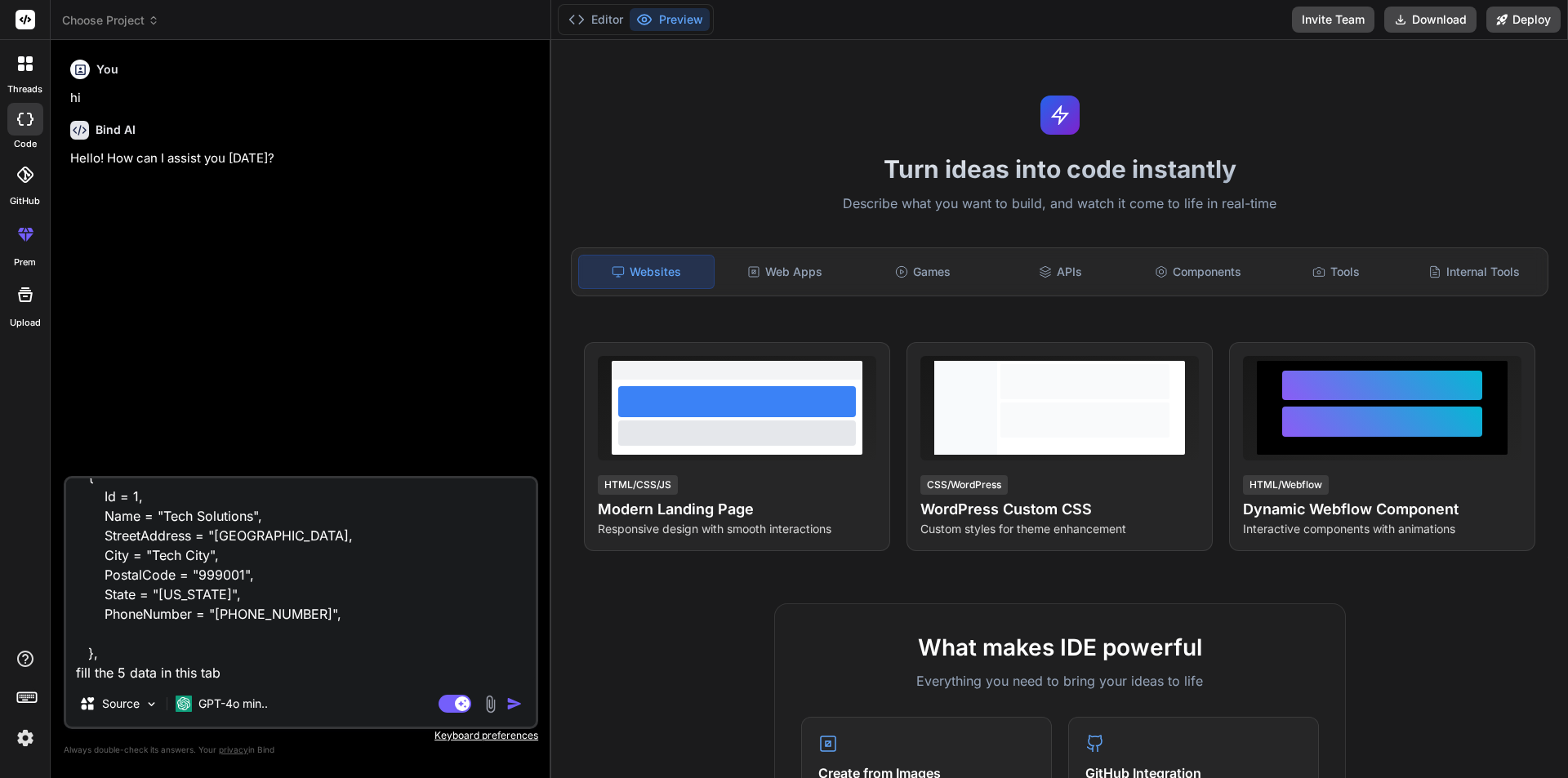
type textarea "x"
type textarea "modelBuilder.Entity<Company>().HasData( new Company { Id = 1, Name = "Tech Solu…"
type textarea "x"
type textarea "modelBuilder.Entity<Company>().HasData( new Company { Id = 1, Name = "Tech Solu…"
type textarea "x"
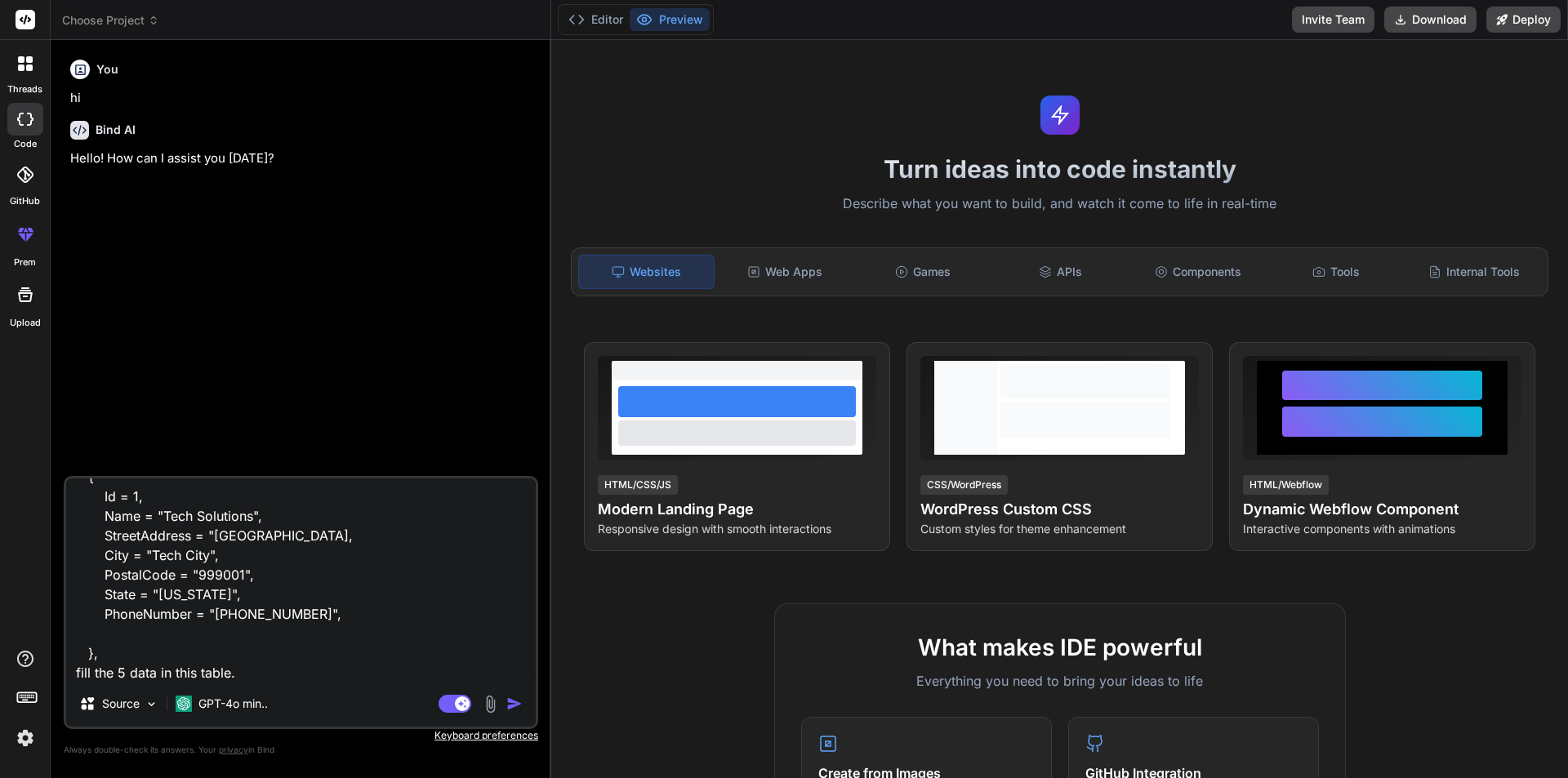
type textarea "modelBuilder.Entity<Company>().HasData( new Company { Id = 1, Name = "Tech Solu…"
type textarea "x"
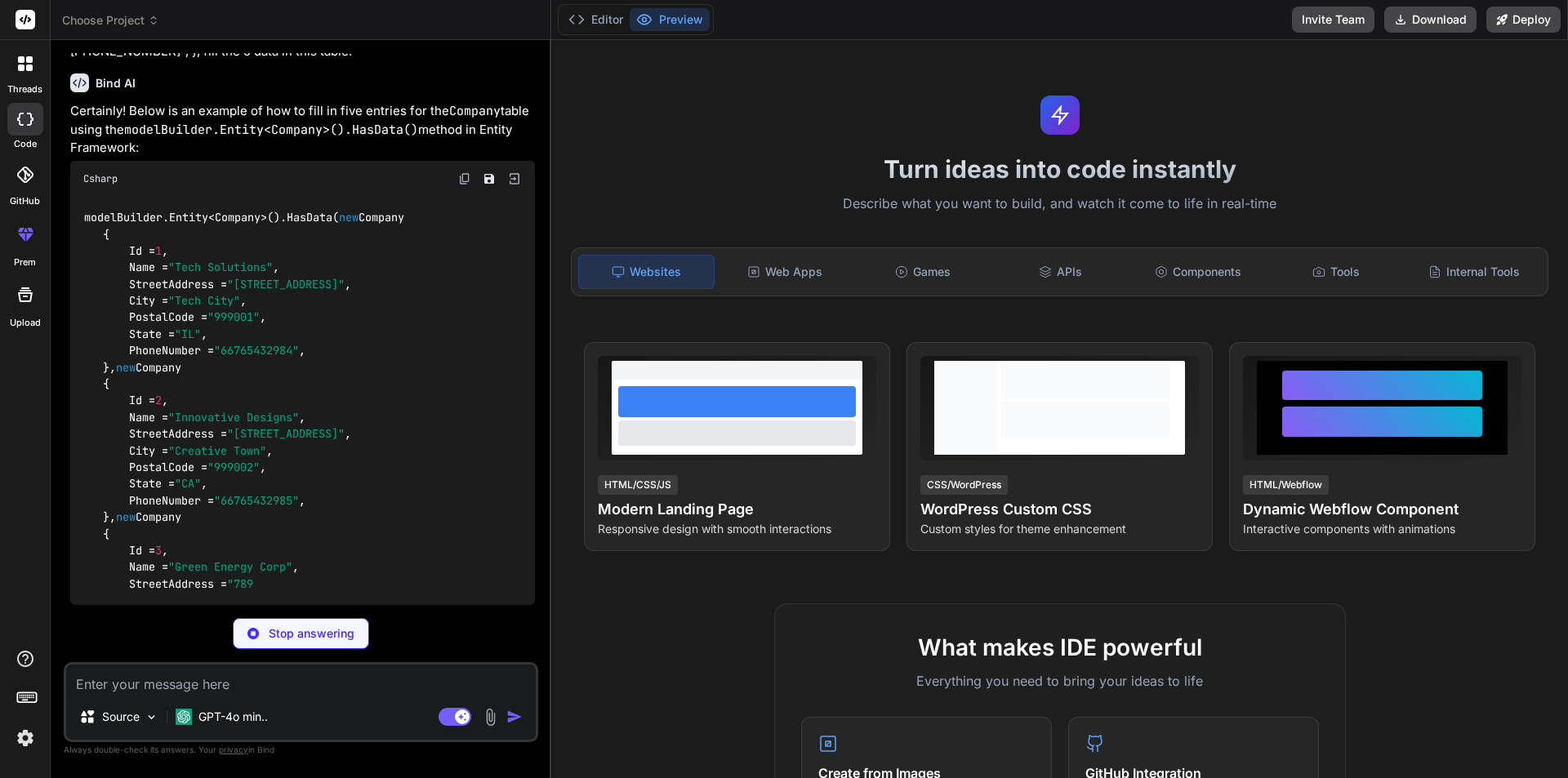
scroll to position [270, 0]
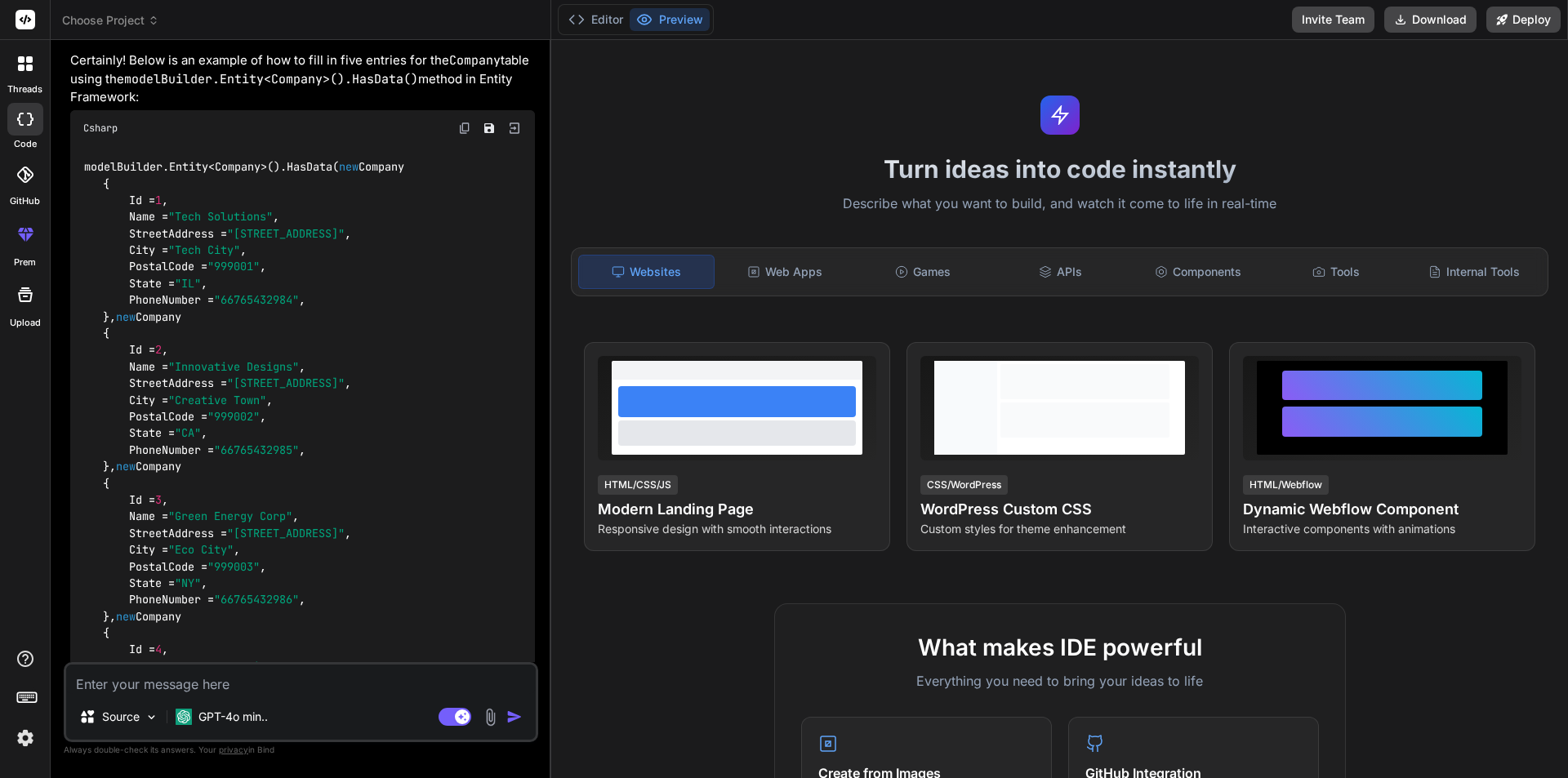
type textarea "x"
click at [466, 125] on img at bounding box center [464, 129] width 13 height 13
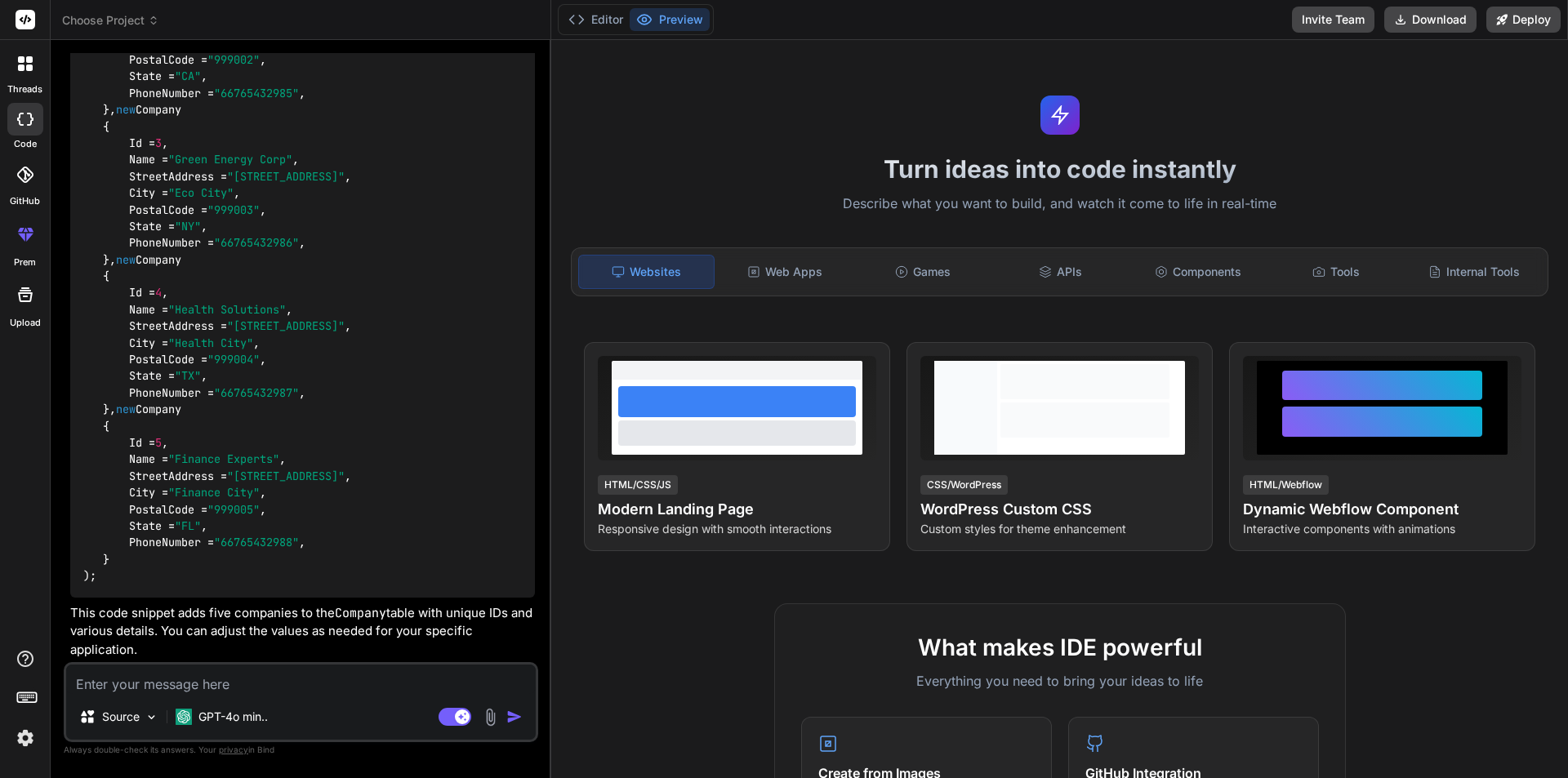
scroll to position [711, 0]
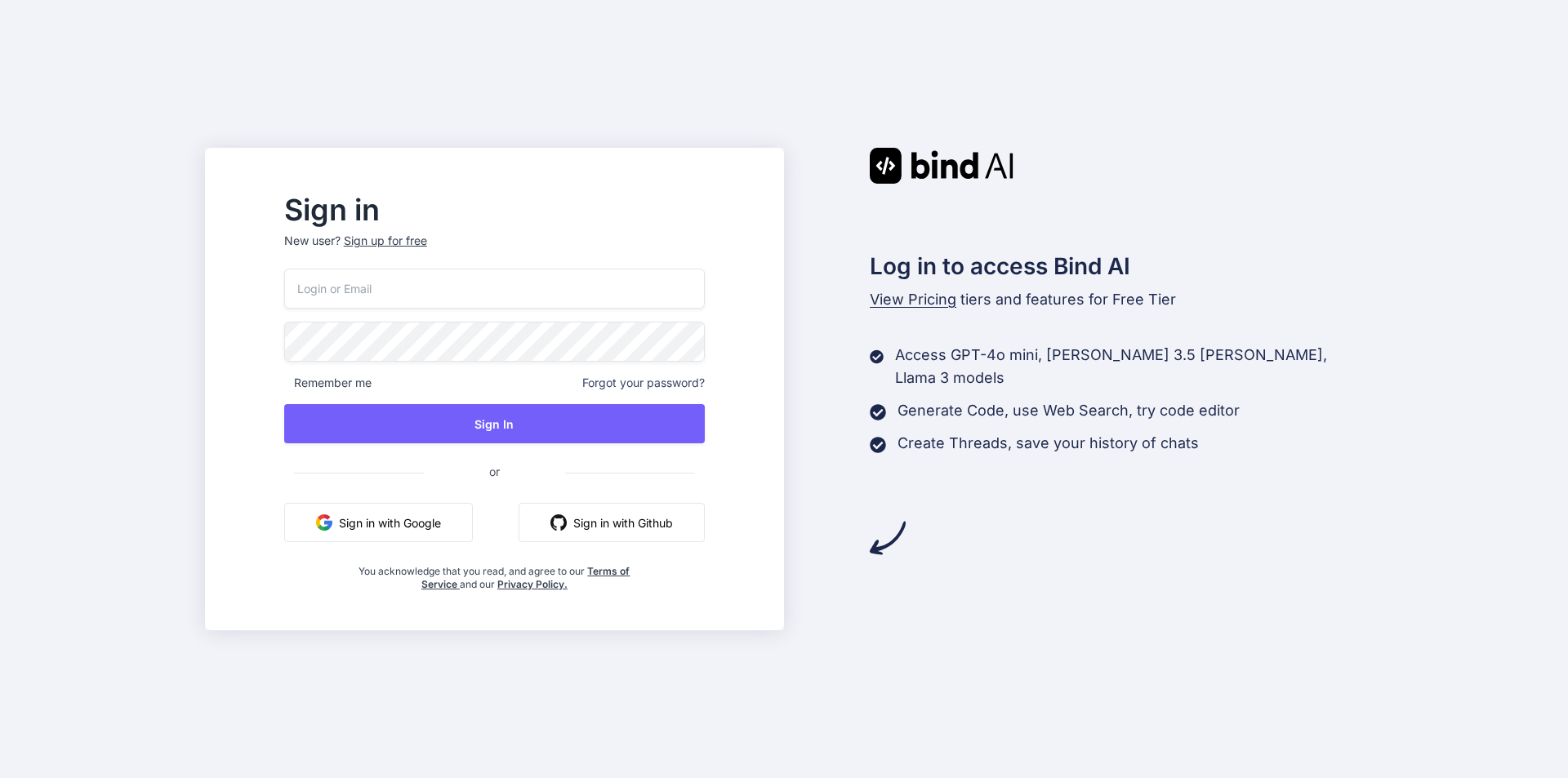
click at [431, 286] on input "email" at bounding box center [495, 288] width 421 height 40
paste input "[EMAIL_ADDRESS][DOMAIN_NAME]"
type input "[EMAIL_ADDRESS][DOMAIN_NAME]"
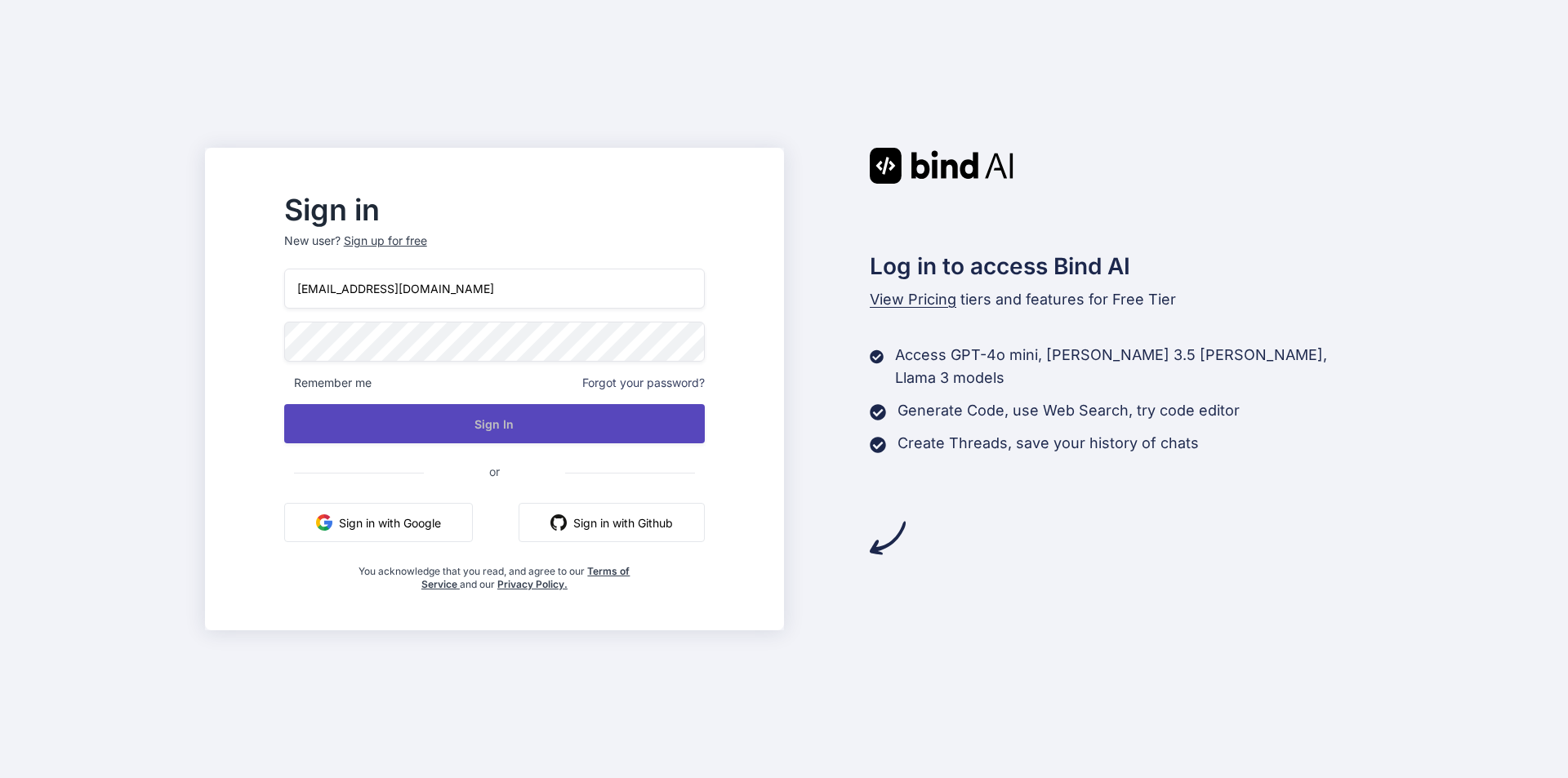
click at [548, 432] on button "Sign In" at bounding box center [495, 424] width 421 height 39
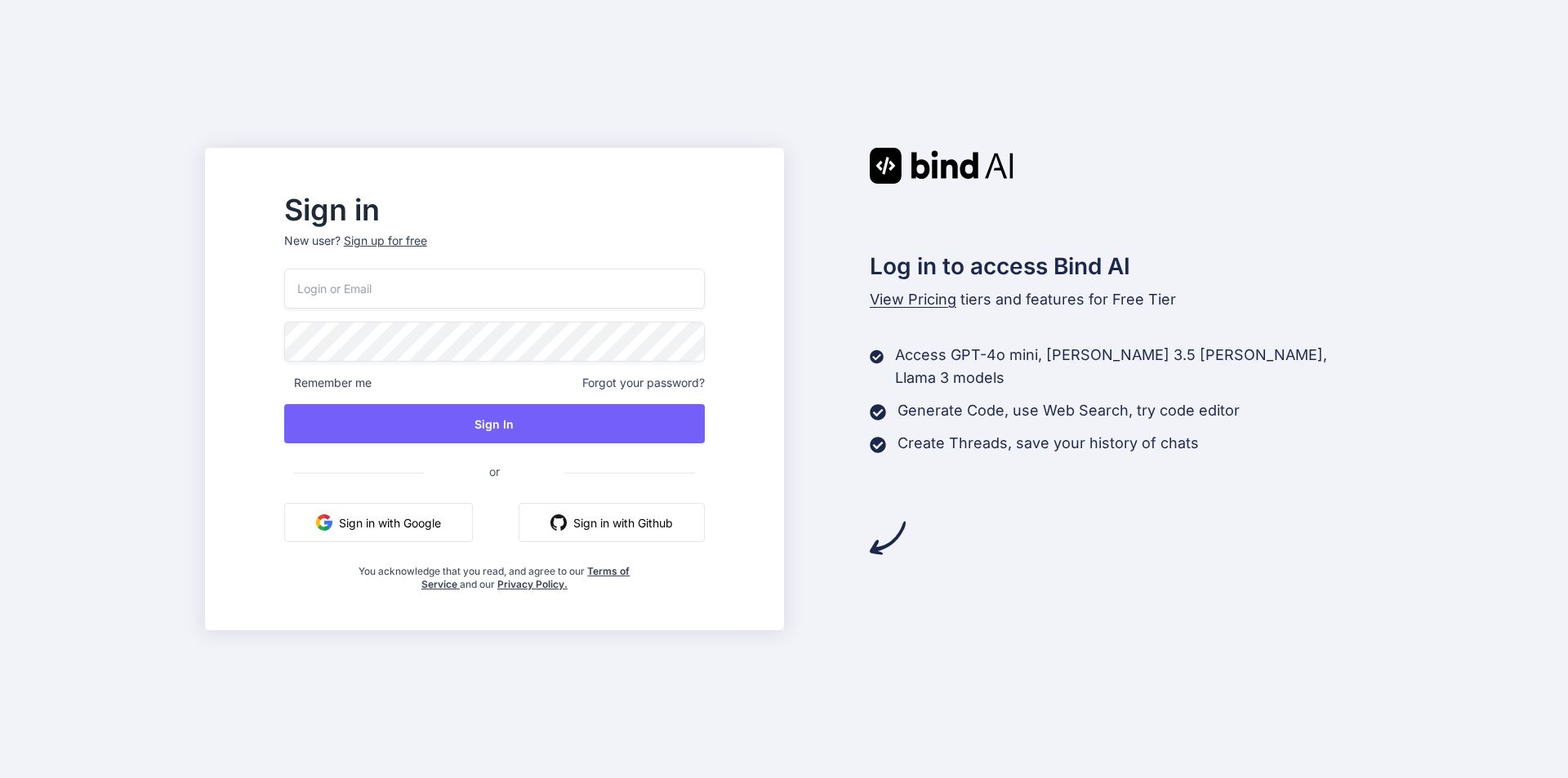
click at [445, 308] on input "email" at bounding box center [495, 288] width 421 height 40
paste input "[EMAIL_ADDRESS][DOMAIN_NAME]"
type input "[EMAIL_ADDRESS][DOMAIN_NAME]"
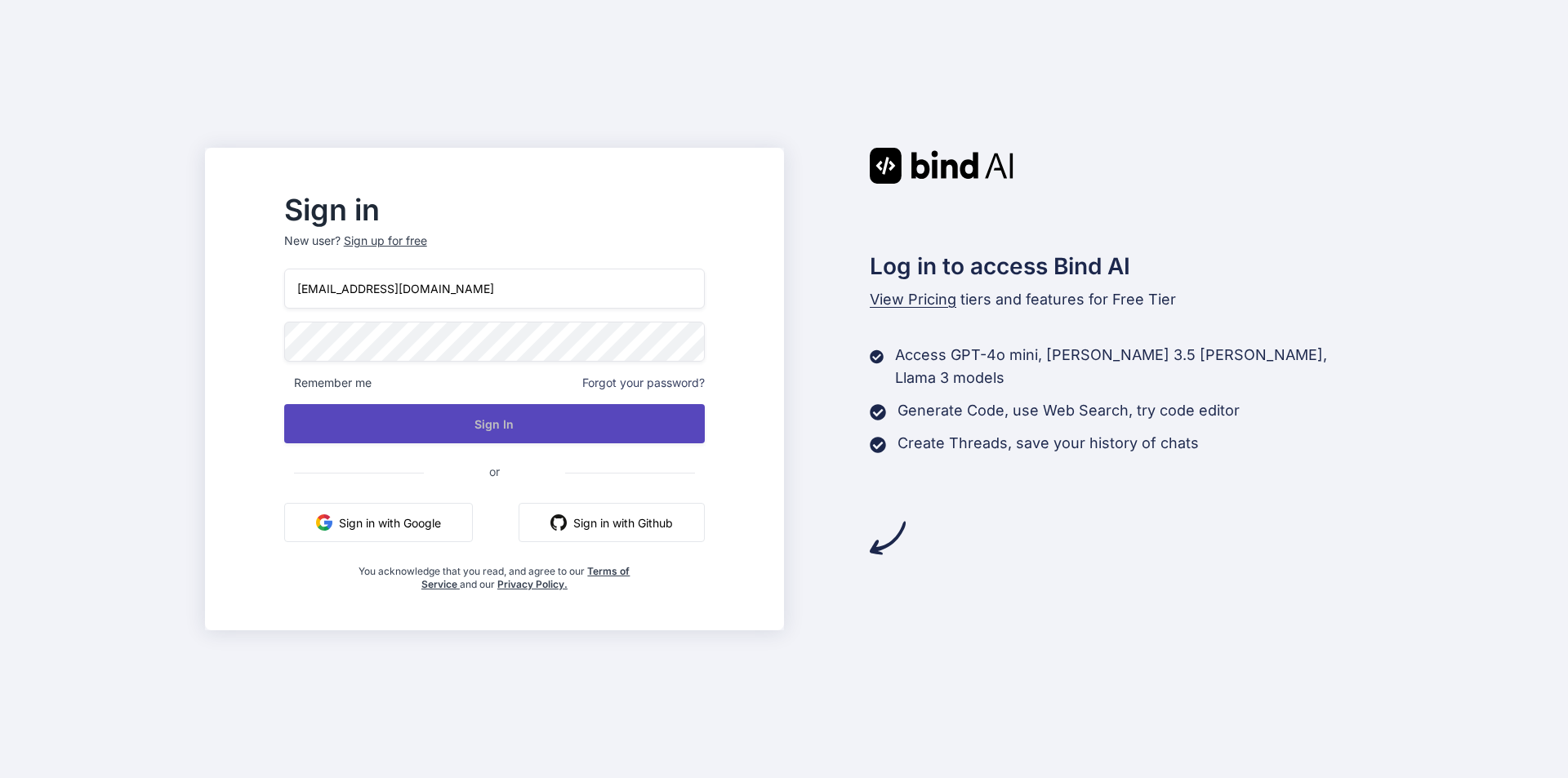
click at [466, 437] on button "Sign In" at bounding box center [495, 424] width 421 height 39
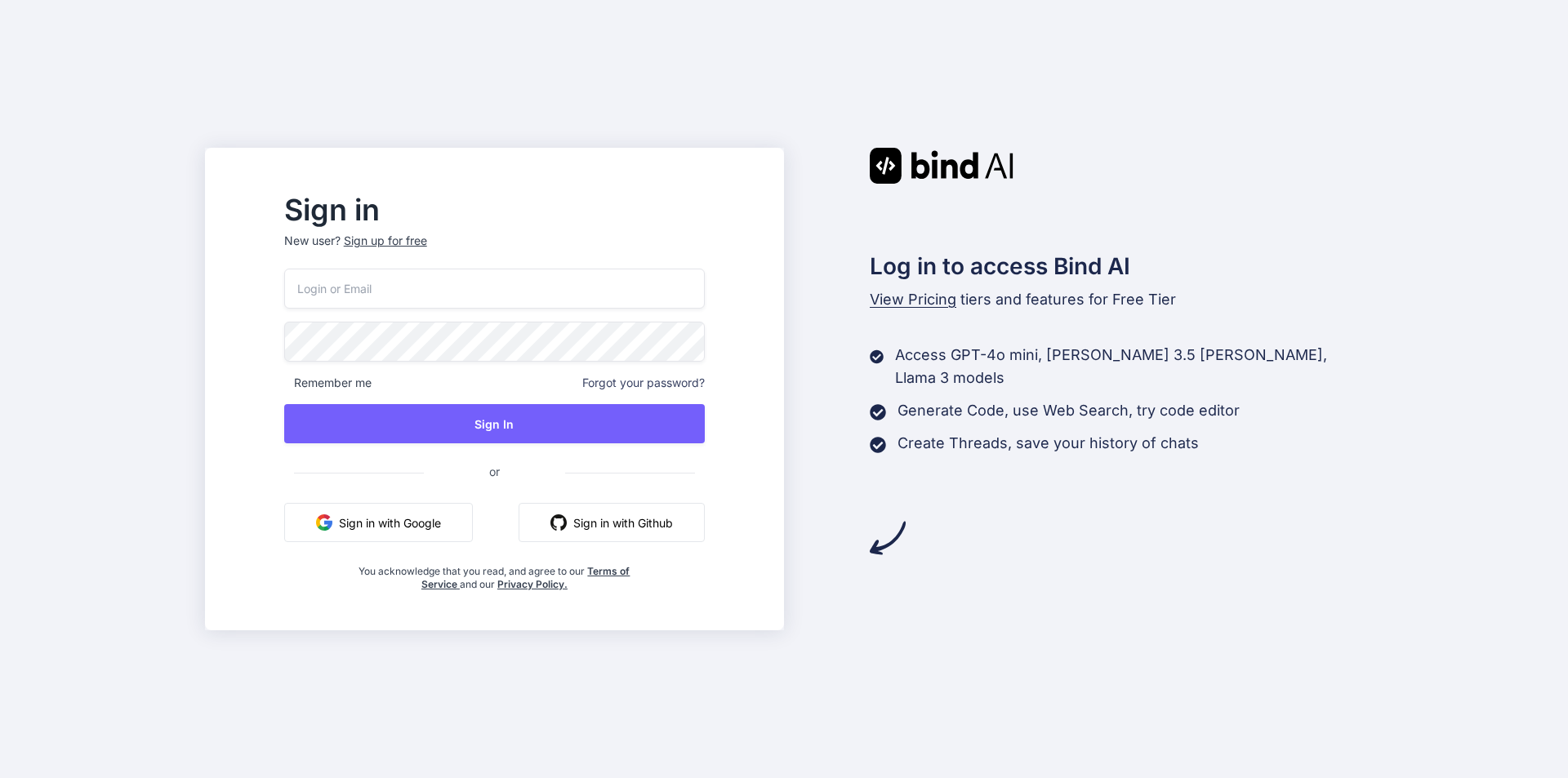
click at [579, 298] on input "email" at bounding box center [495, 288] width 421 height 40
type input "miwomi1762@dextrago.com"
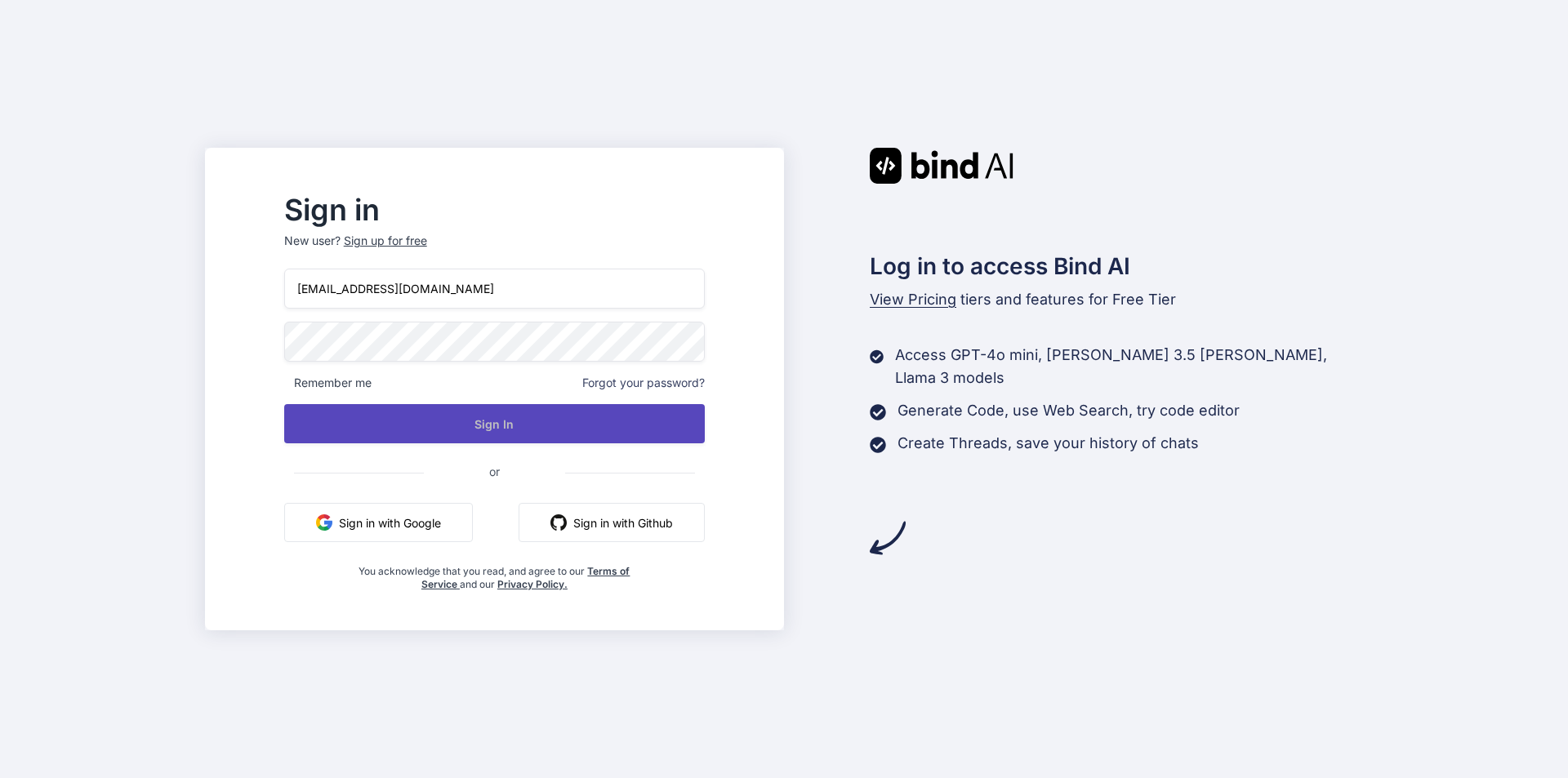
click at [698, 426] on button "Sign In" at bounding box center [495, 424] width 421 height 39
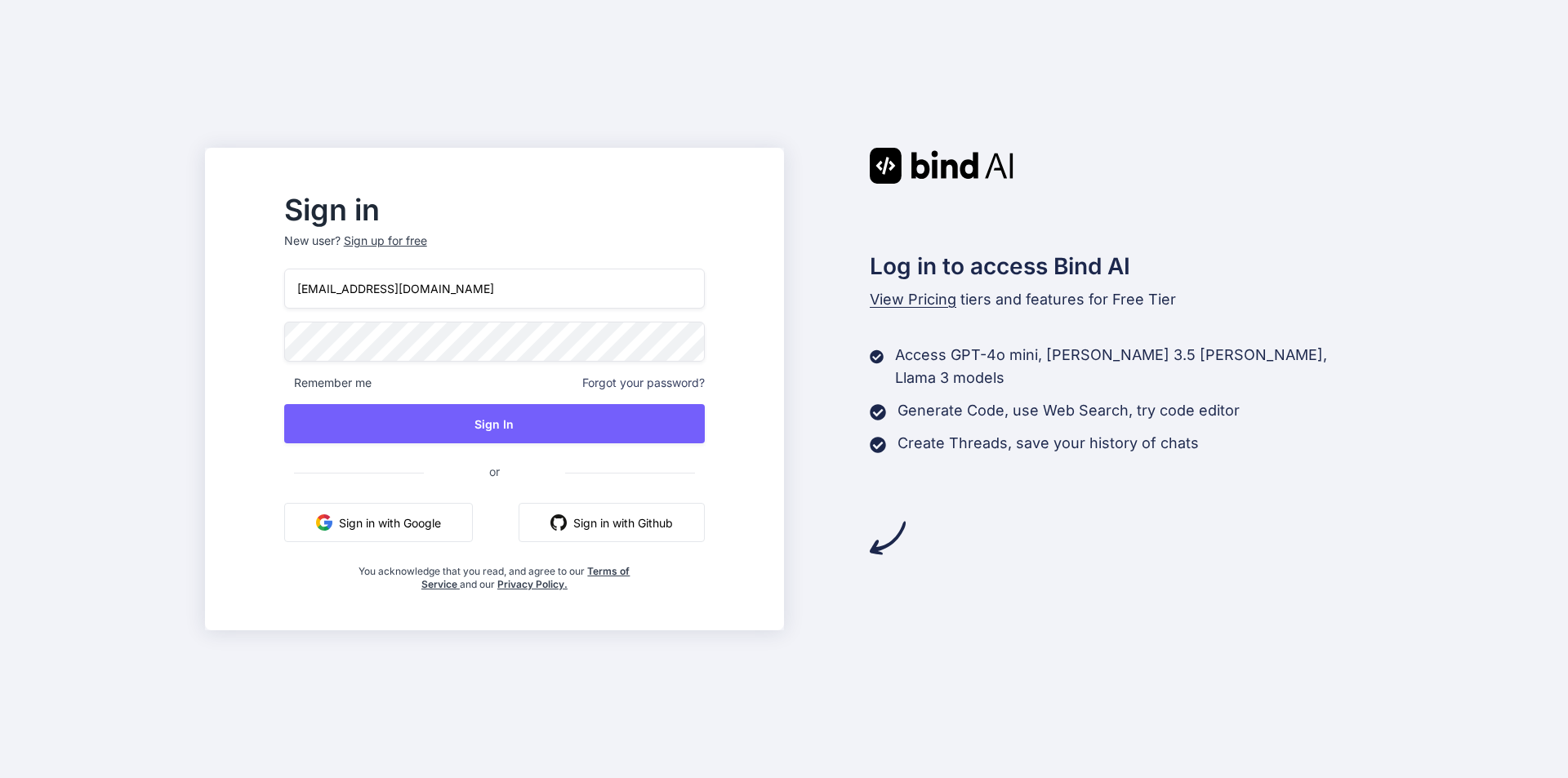
drag, startPoint x: 506, startPoint y: 292, endPoint x: 315, endPoint y: 303, distance: 191.3
click at [315, 303] on div "Sign in New user? Sign up for free miwomi1762@dextrago.com Remember me Forgot y…" at bounding box center [494, 394] width 472 height 395
click at [410, 296] on input "email" at bounding box center [495, 288] width 421 height 40
click at [417, 239] on p "New user? Sign up for free" at bounding box center [495, 251] width 421 height 36
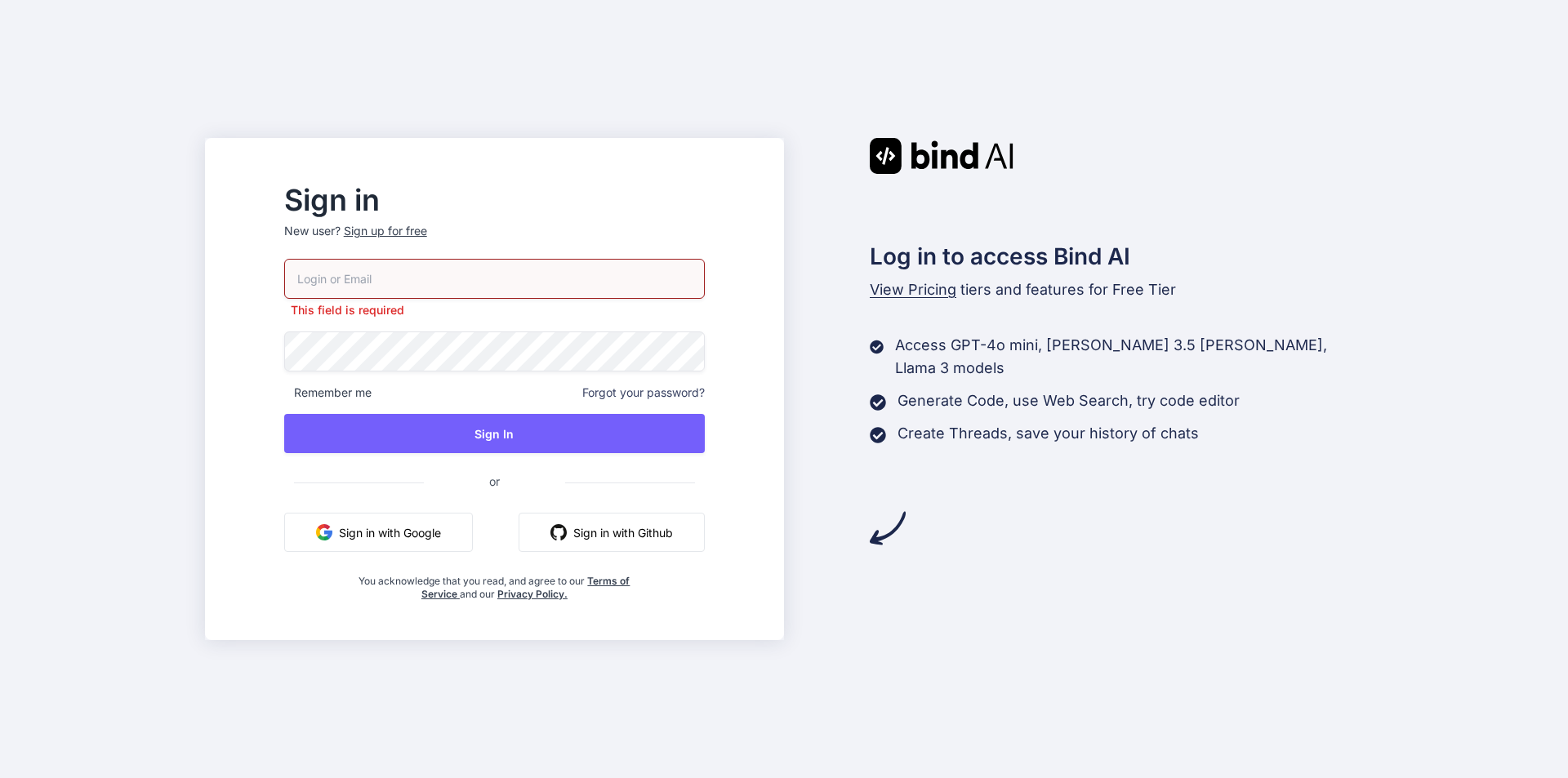
click at [427, 227] on div "Sign up for free" at bounding box center [386, 231] width 84 height 16
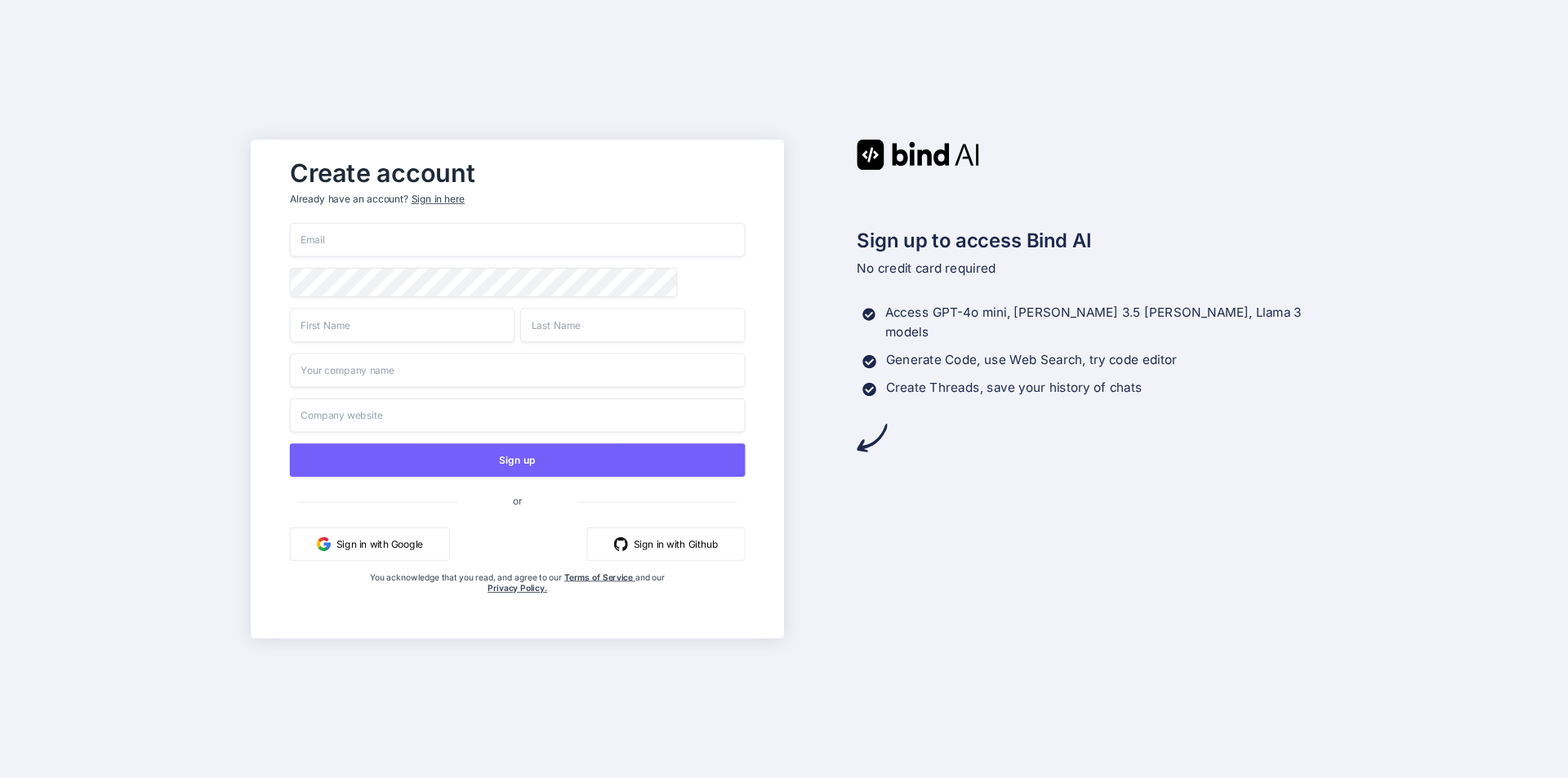
click at [426, 242] on input "email" at bounding box center [517, 240] width 455 height 34
drag, startPoint x: 440, startPoint y: 242, endPoint x: 285, endPoint y: 228, distance: 155.6
click at [285, 228] on div "Create account Already have an account? Sign in here miwomi1762@dextrago.com Si…" at bounding box center [517, 389] width 488 height 477
type input "miwomi1762@dextrago.com"
click at [452, 322] on input "text" at bounding box center [402, 325] width 224 height 34
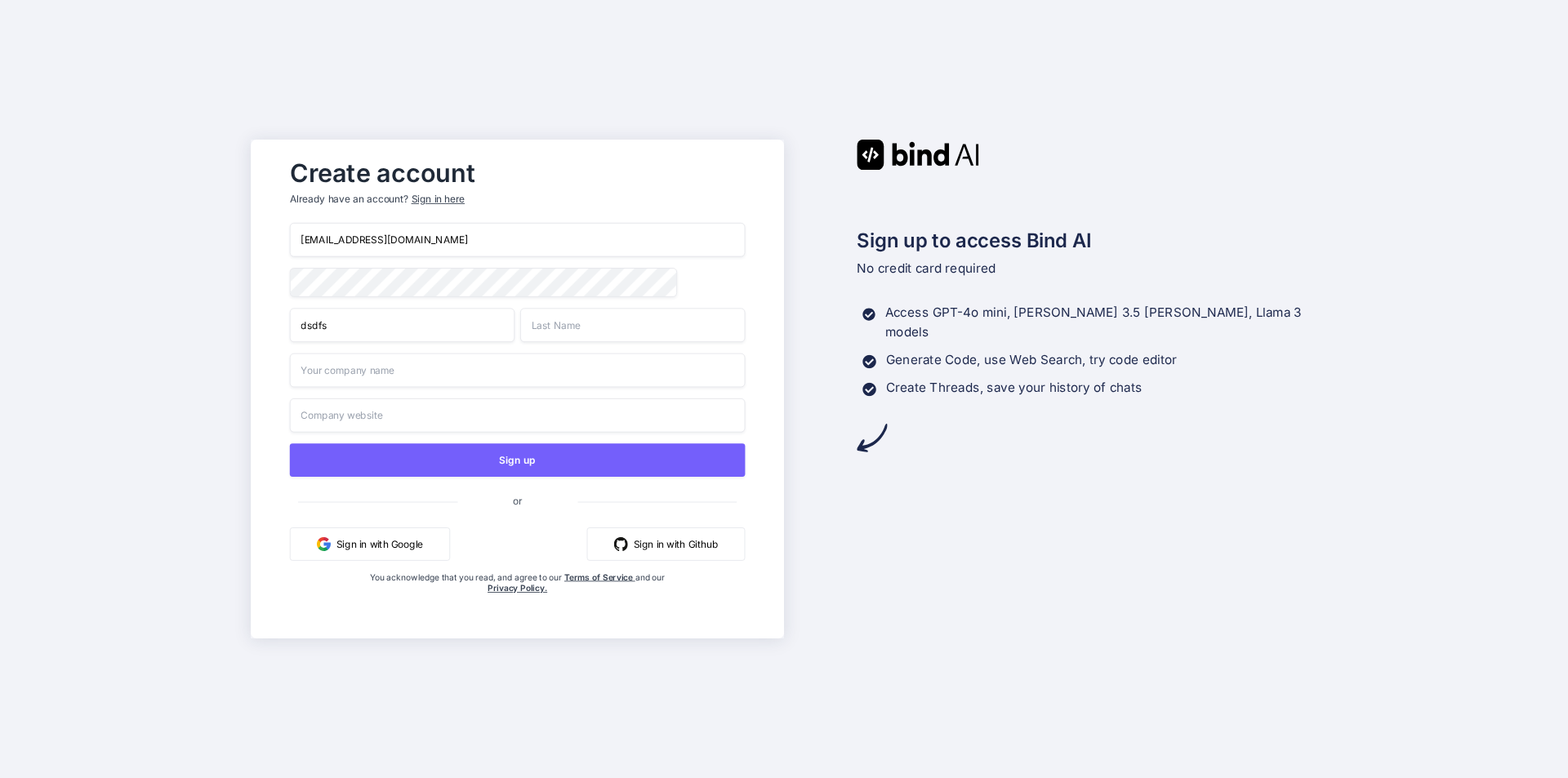
type input "dsdfs"
click at [606, 332] on input "text" at bounding box center [632, 325] width 224 height 34
type input "fdsfs"
click at [545, 361] on input "text" at bounding box center [517, 371] width 455 height 34
type input "fsfs"
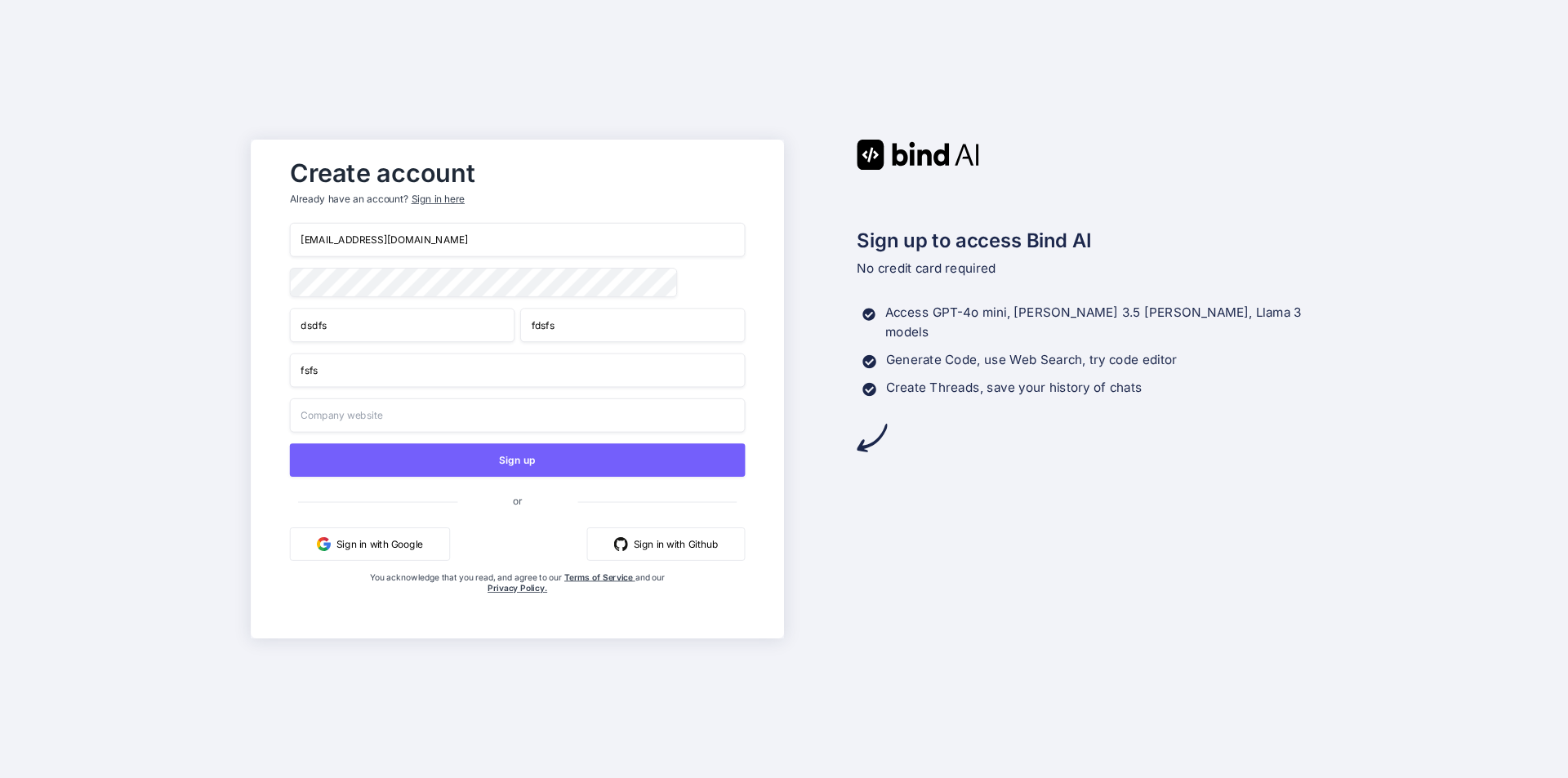
click at [492, 417] on input "text" at bounding box center [517, 416] width 455 height 34
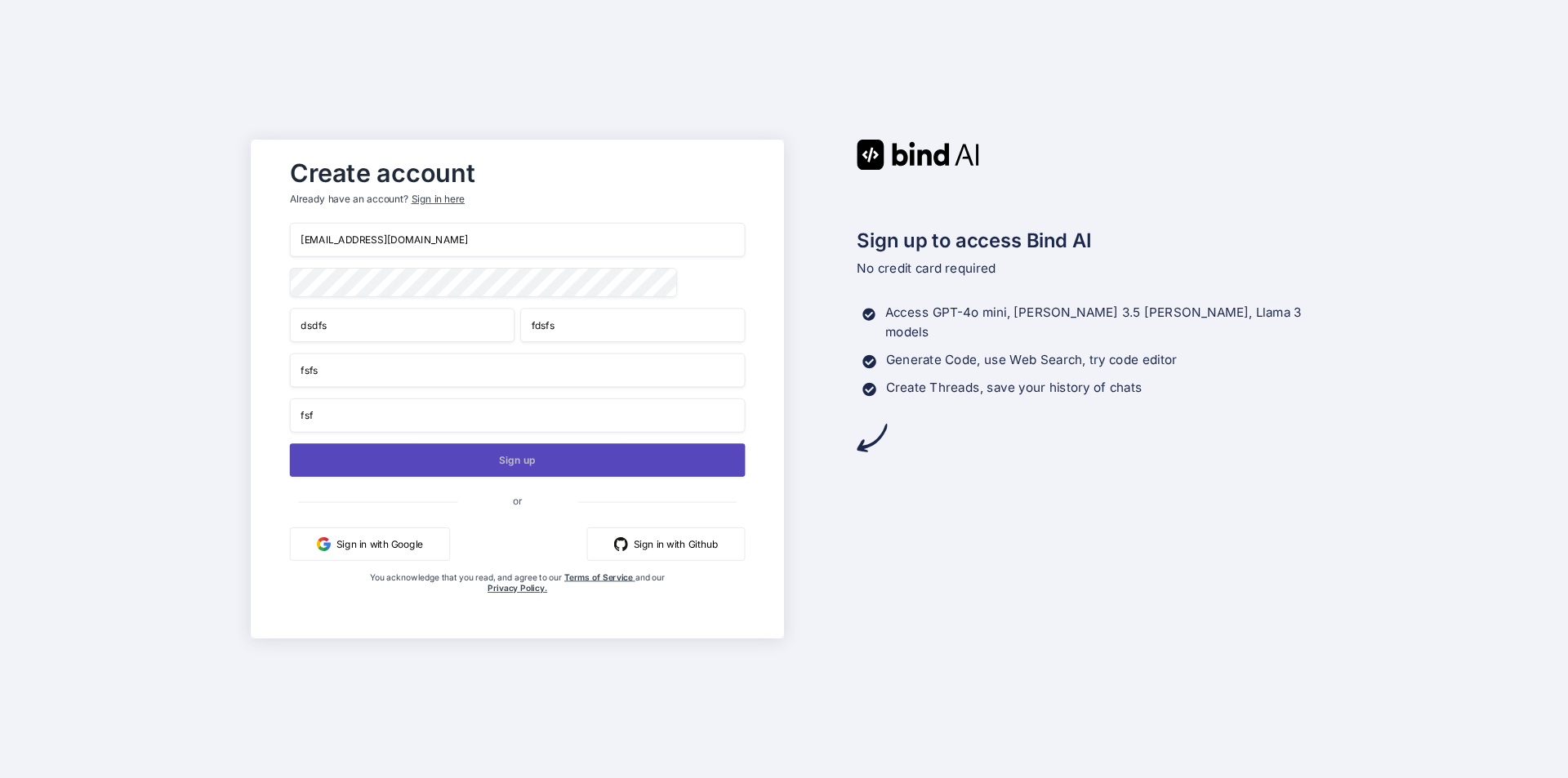
type input "fsf"
click at [492, 465] on button "Sign up" at bounding box center [517, 459] width 455 height 34
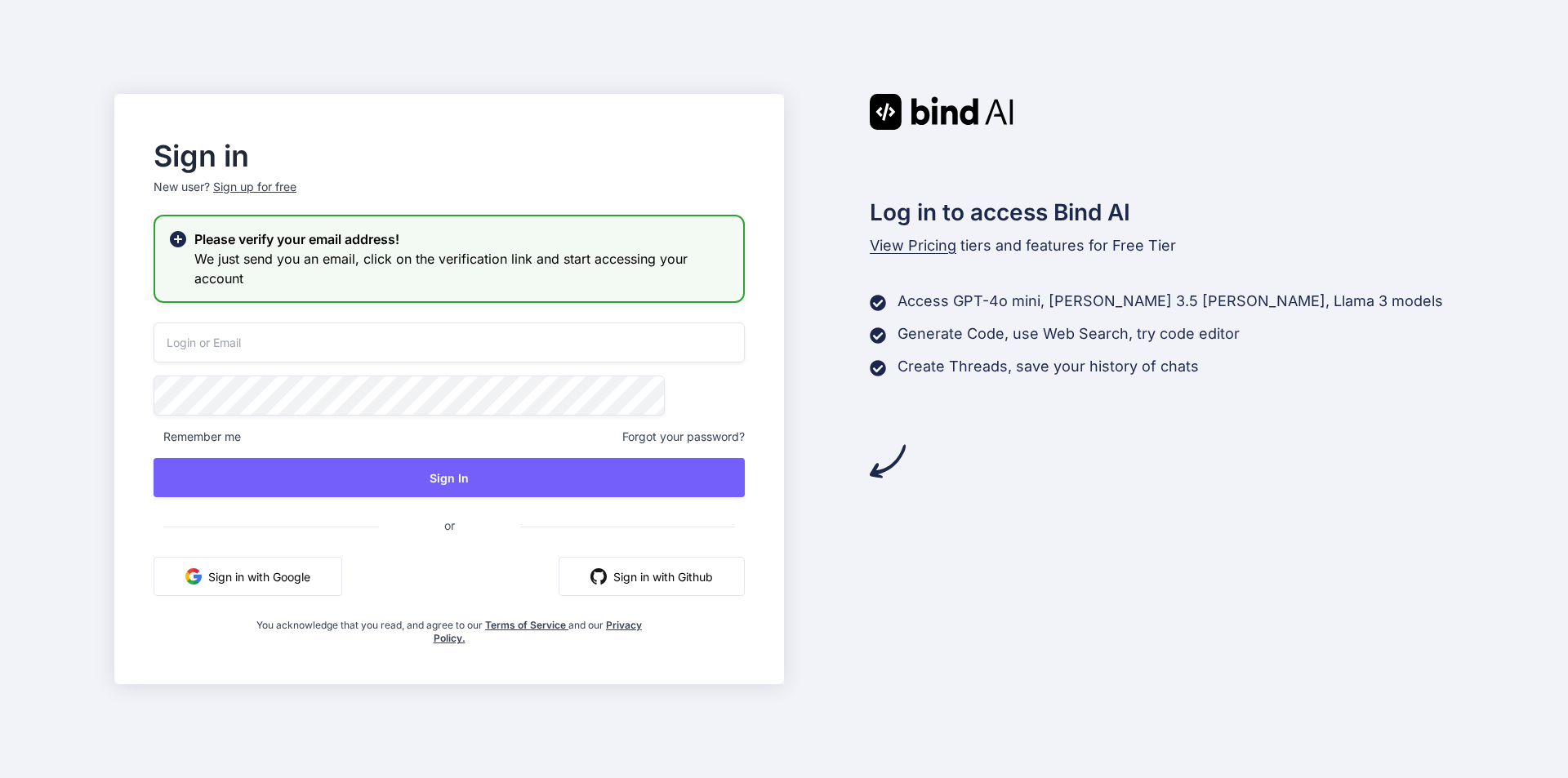
click at [318, 347] on input "email" at bounding box center [449, 342] width 591 height 40
paste input "miwomi1762@dextrago.com"
type input "miwomi1762@dextrago.com"
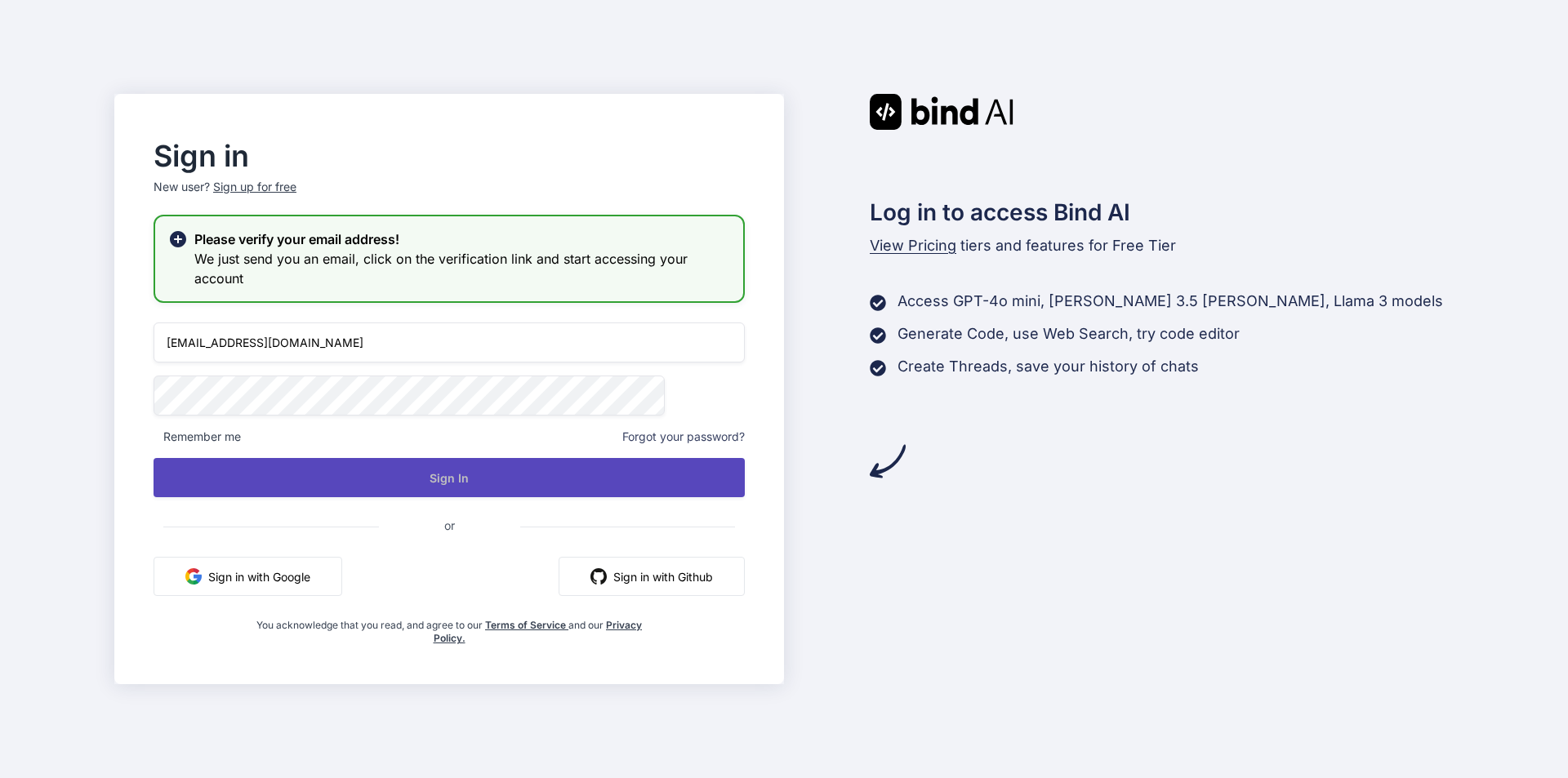
click at [333, 462] on button "Sign In" at bounding box center [449, 477] width 591 height 39
